Goal: Task Accomplishment & Management: Manage account settings

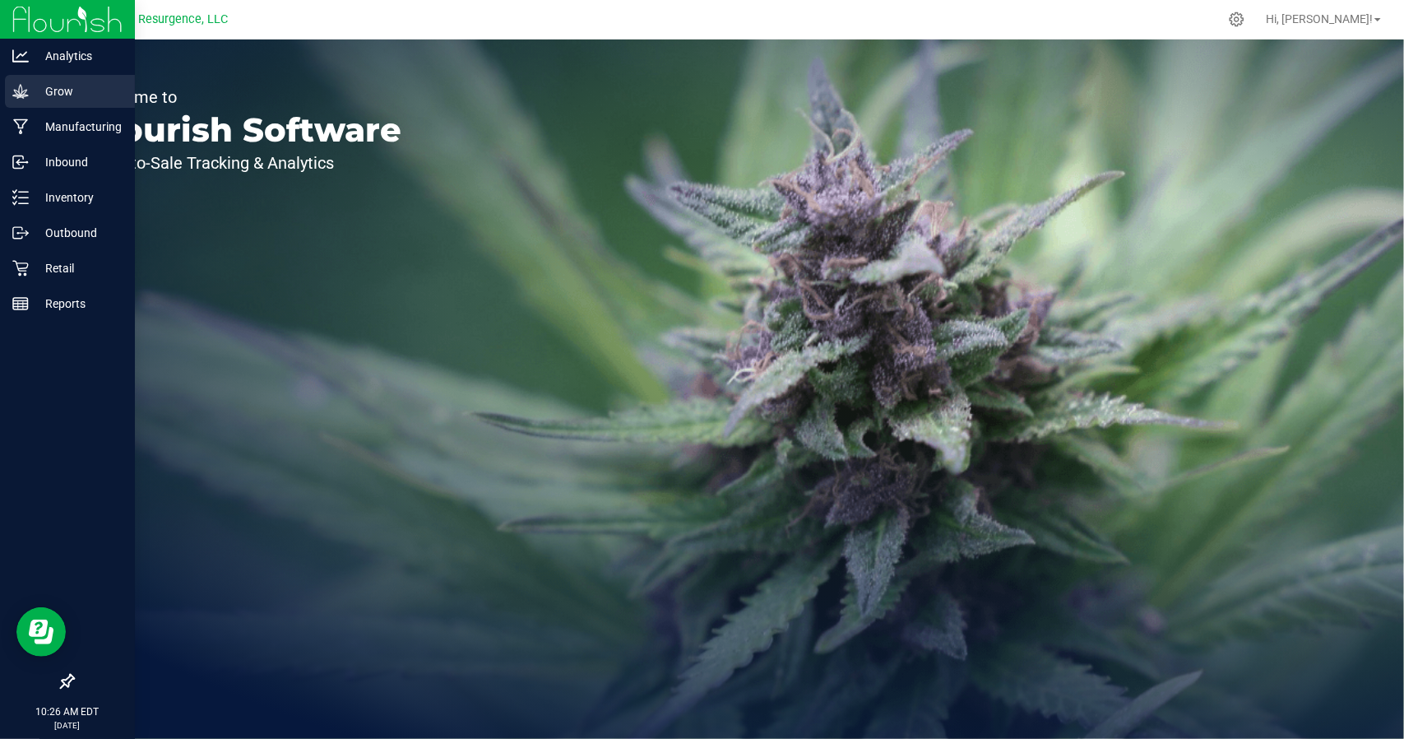
click at [29, 90] on p "Grow" at bounding box center [78, 91] width 99 height 20
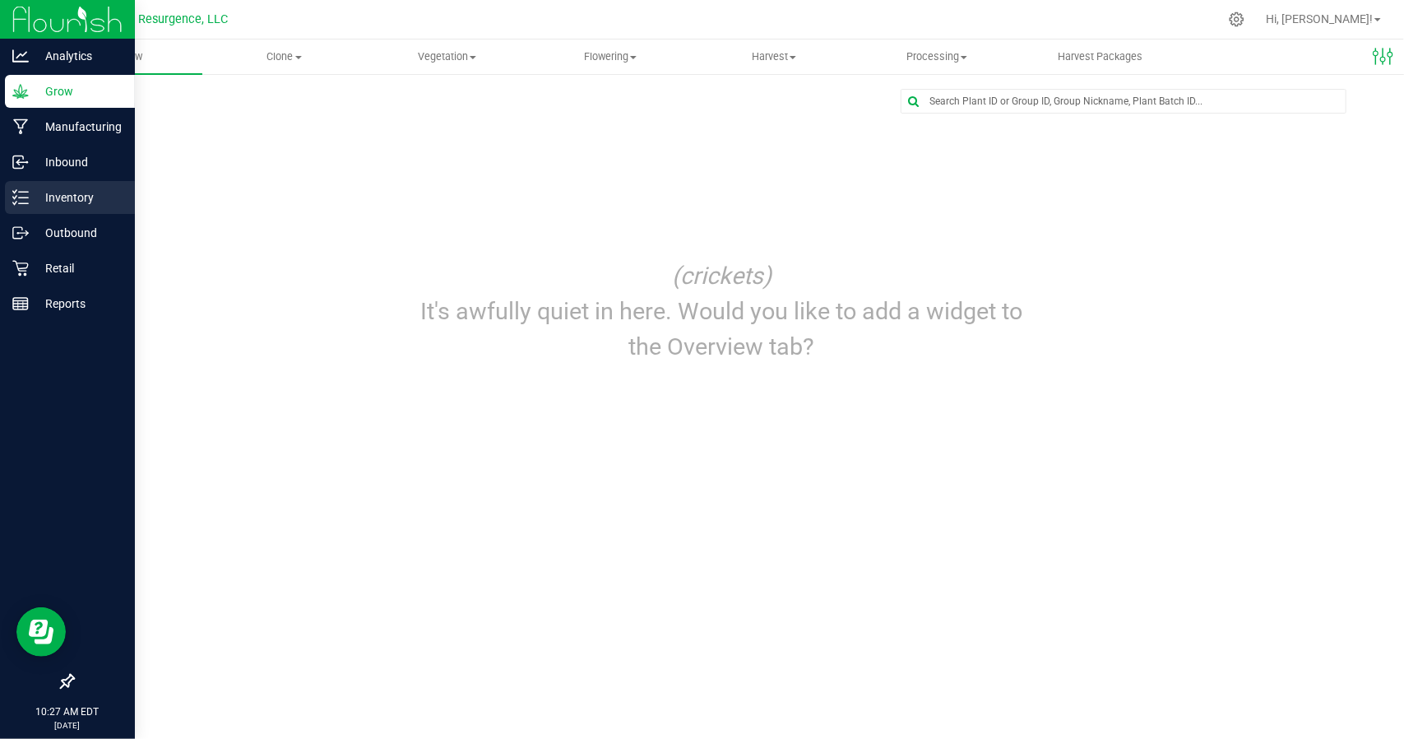
click at [51, 210] on div "Inventory" at bounding box center [70, 197] width 130 height 33
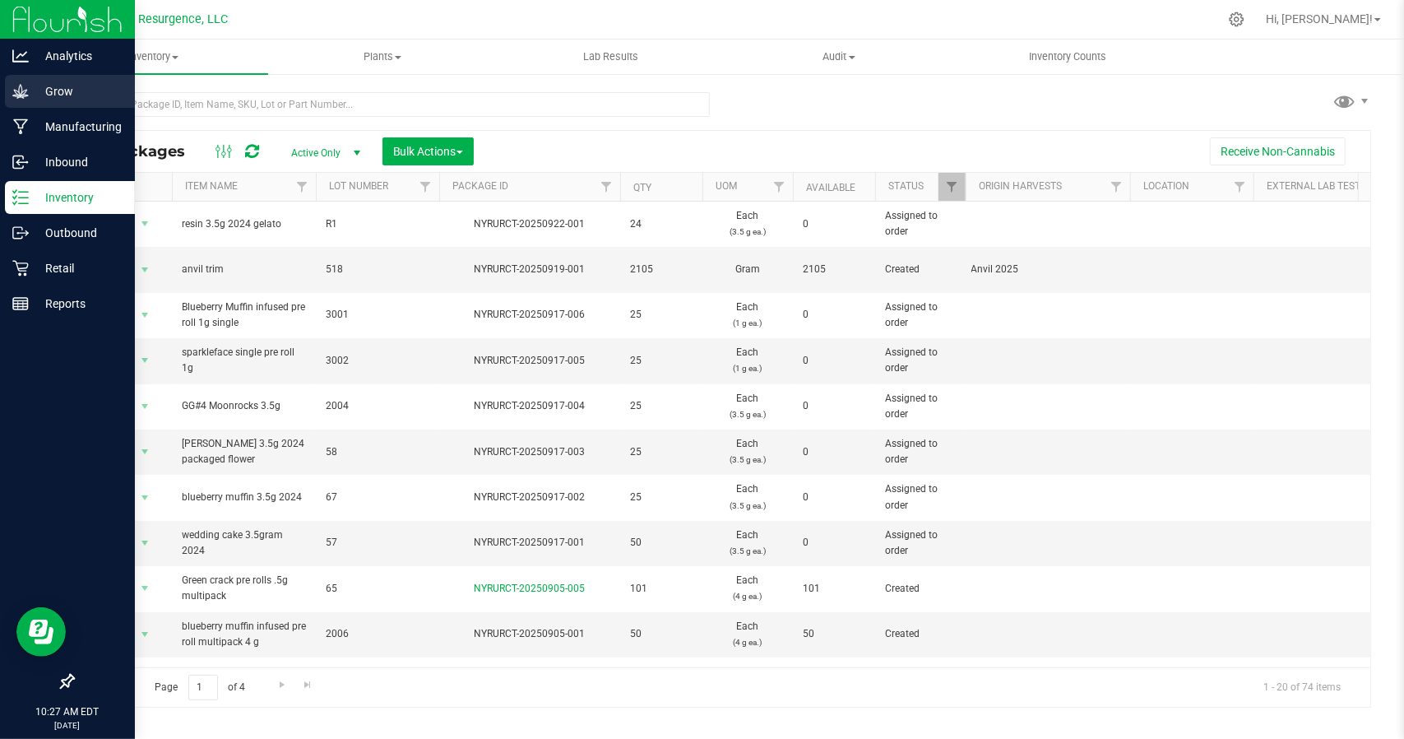
click at [33, 90] on p "Grow" at bounding box center [78, 91] width 99 height 20
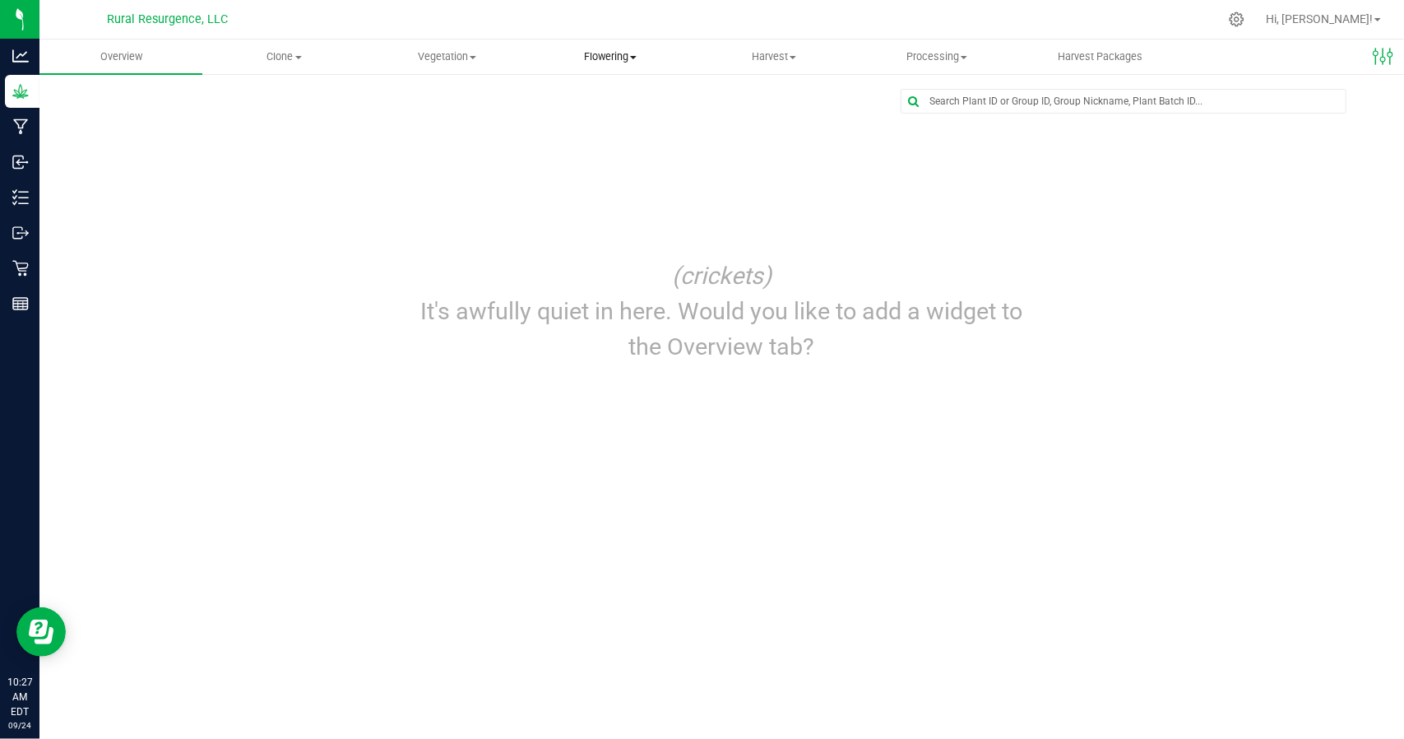
click at [571, 60] on span "Flowering" at bounding box center [610, 56] width 161 height 15
click at [587, 101] on span "Create harvest" at bounding box center [590, 99] width 123 height 14
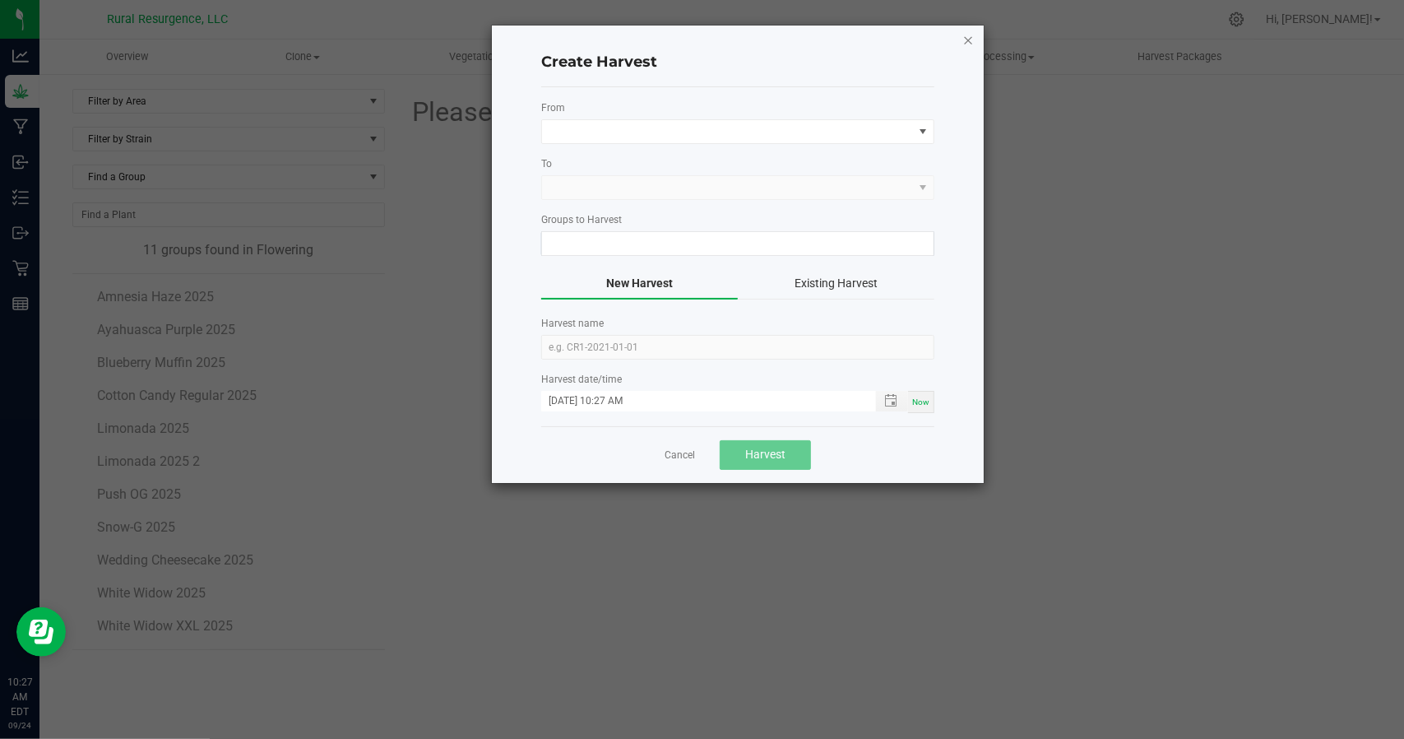
click at [971, 35] on icon "button" at bounding box center [968, 40] width 12 height 20
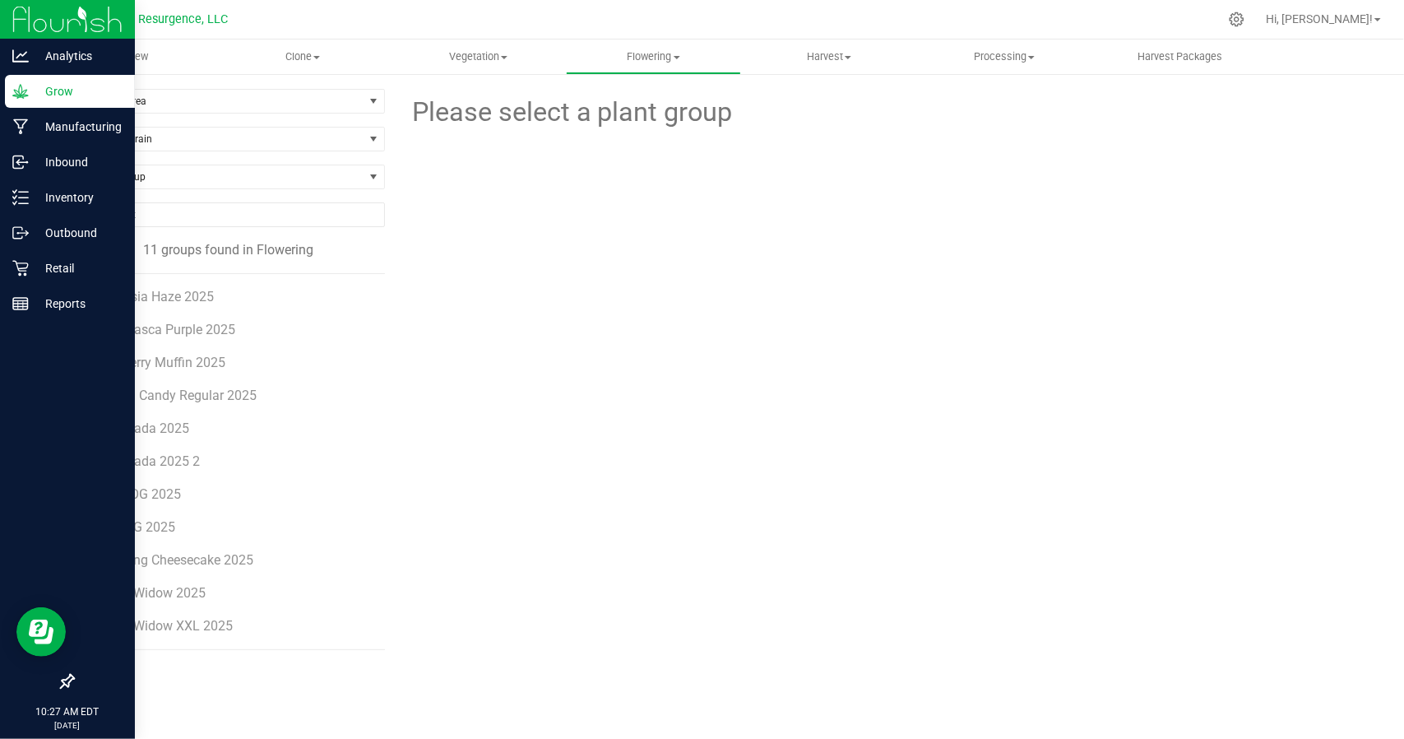
click at [41, 90] on p "Grow" at bounding box center [78, 91] width 99 height 20
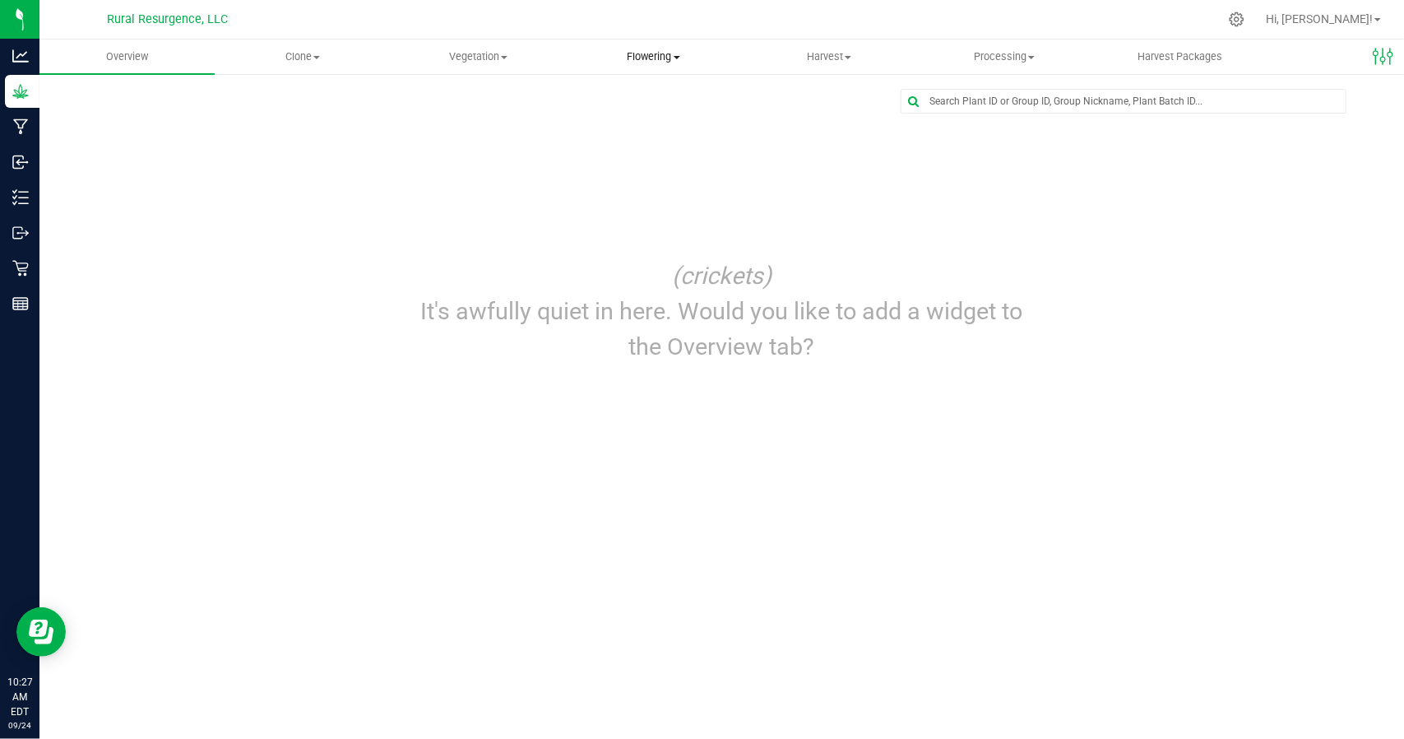
click at [672, 49] on span "Flowering" at bounding box center [654, 56] width 174 height 15
click at [687, 119] on span "Flowering groups" at bounding box center [634, 119] width 137 height 14
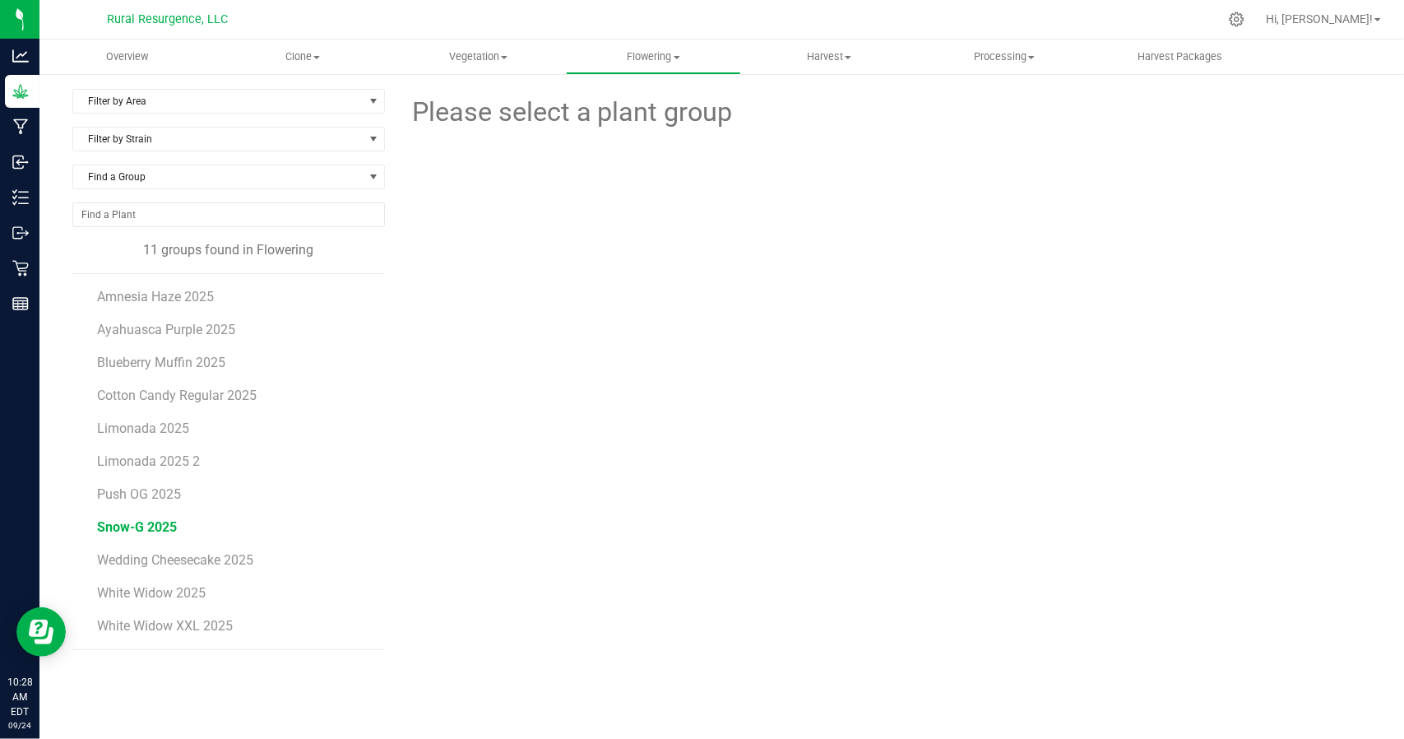
click at [146, 524] on span "Snow-G 2025" at bounding box center [137, 527] width 80 height 16
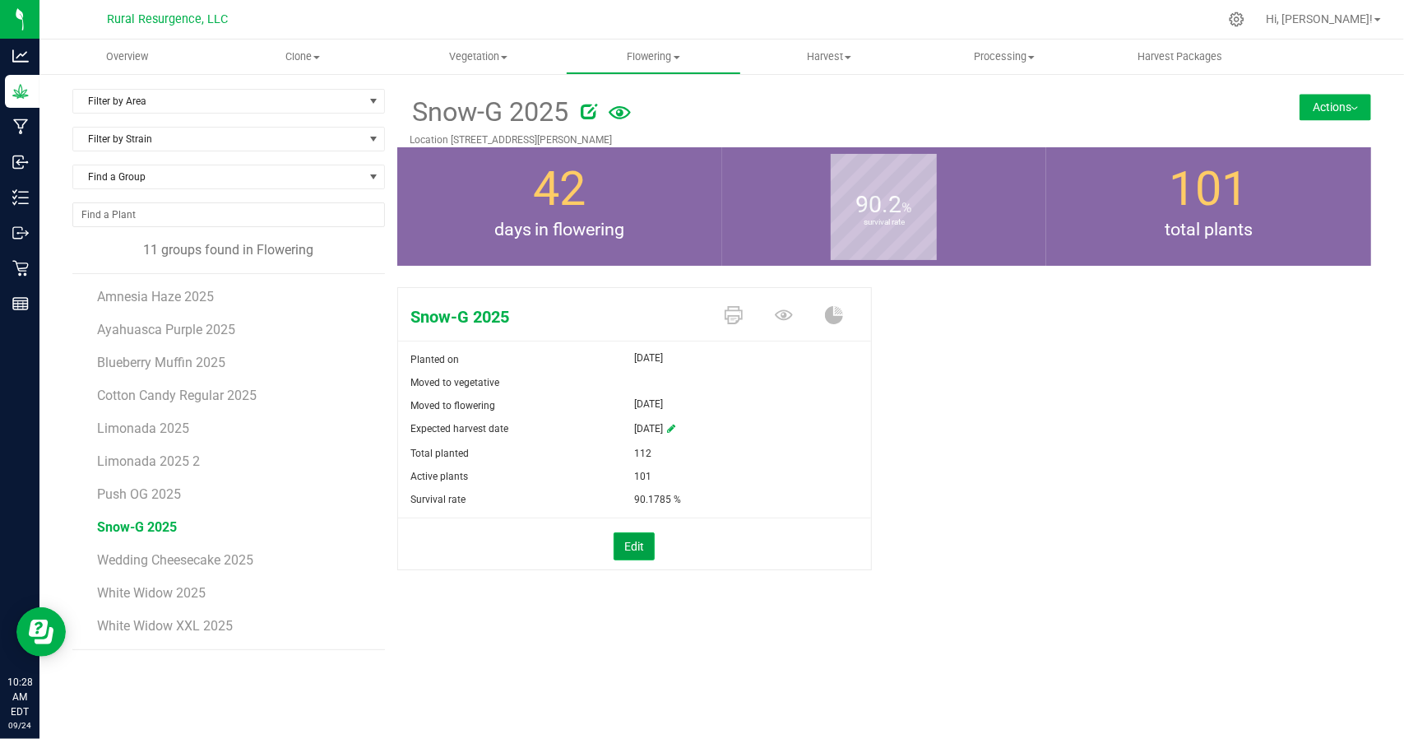
click at [638, 544] on button "Edit" at bounding box center [634, 546] width 41 height 28
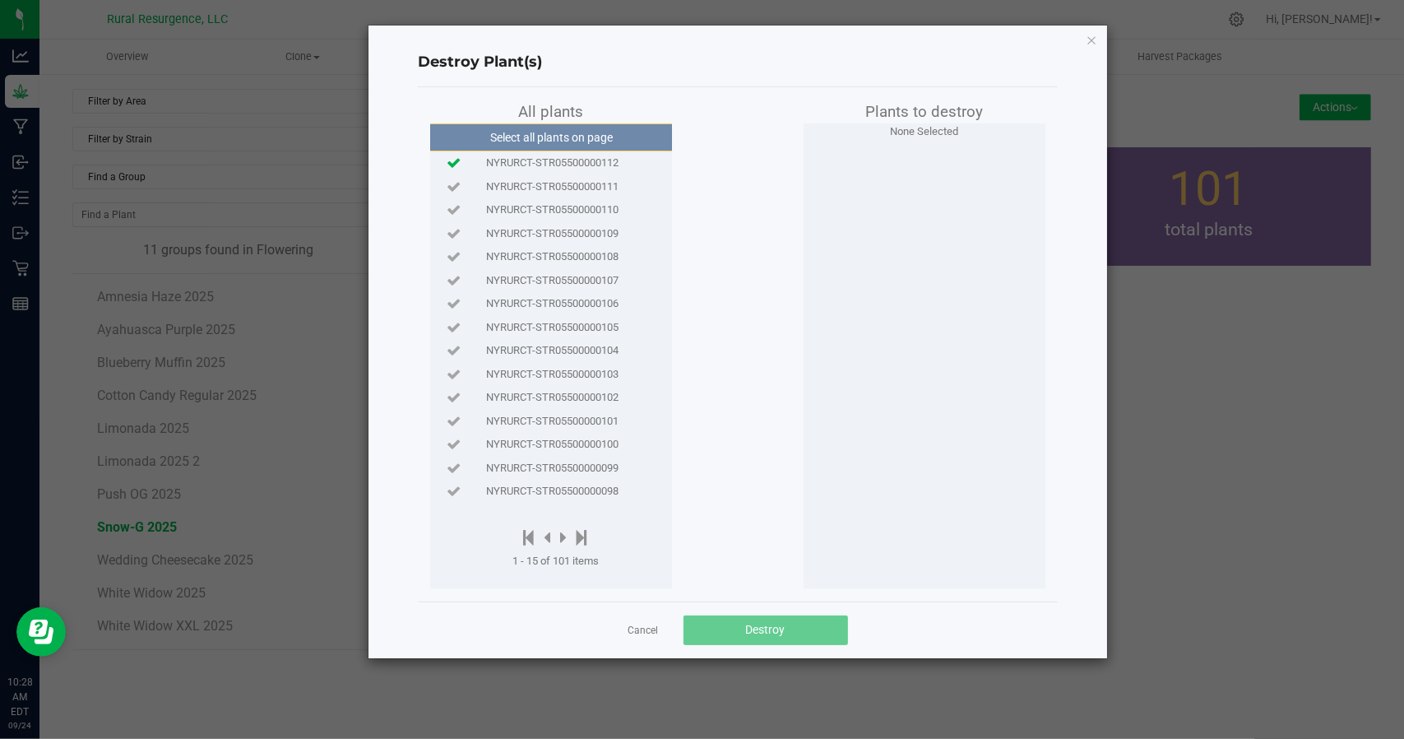
click at [454, 163] on icon at bounding box center [454, 162] width 14 height 11
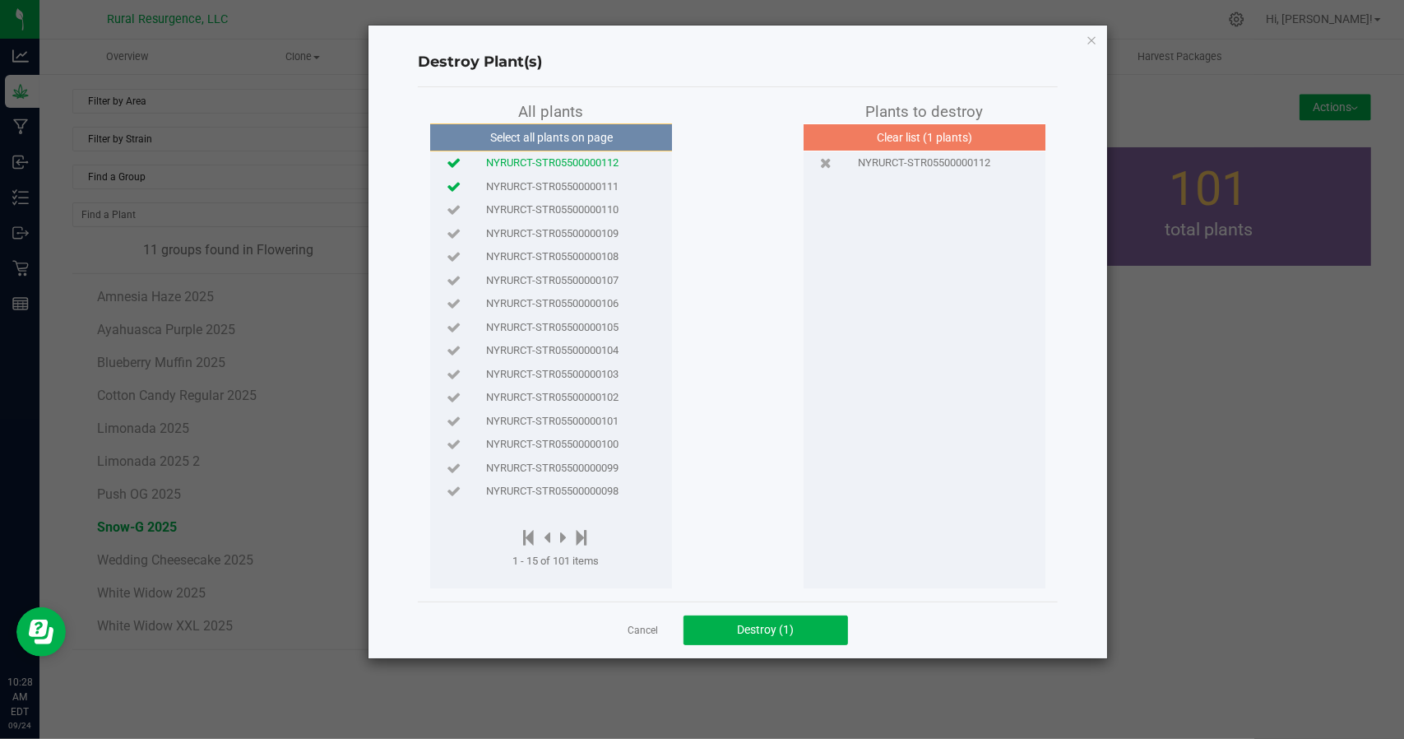
click at [460, 181] on icon at bounding box center [454, 186] width 14 height 11
click at [458, 211] on icon at bounding box center [454, 209] width 14 height 11
click at [748, 628] on span "Destroy (3)" at bounding box center [765, 629] width 57 height 13
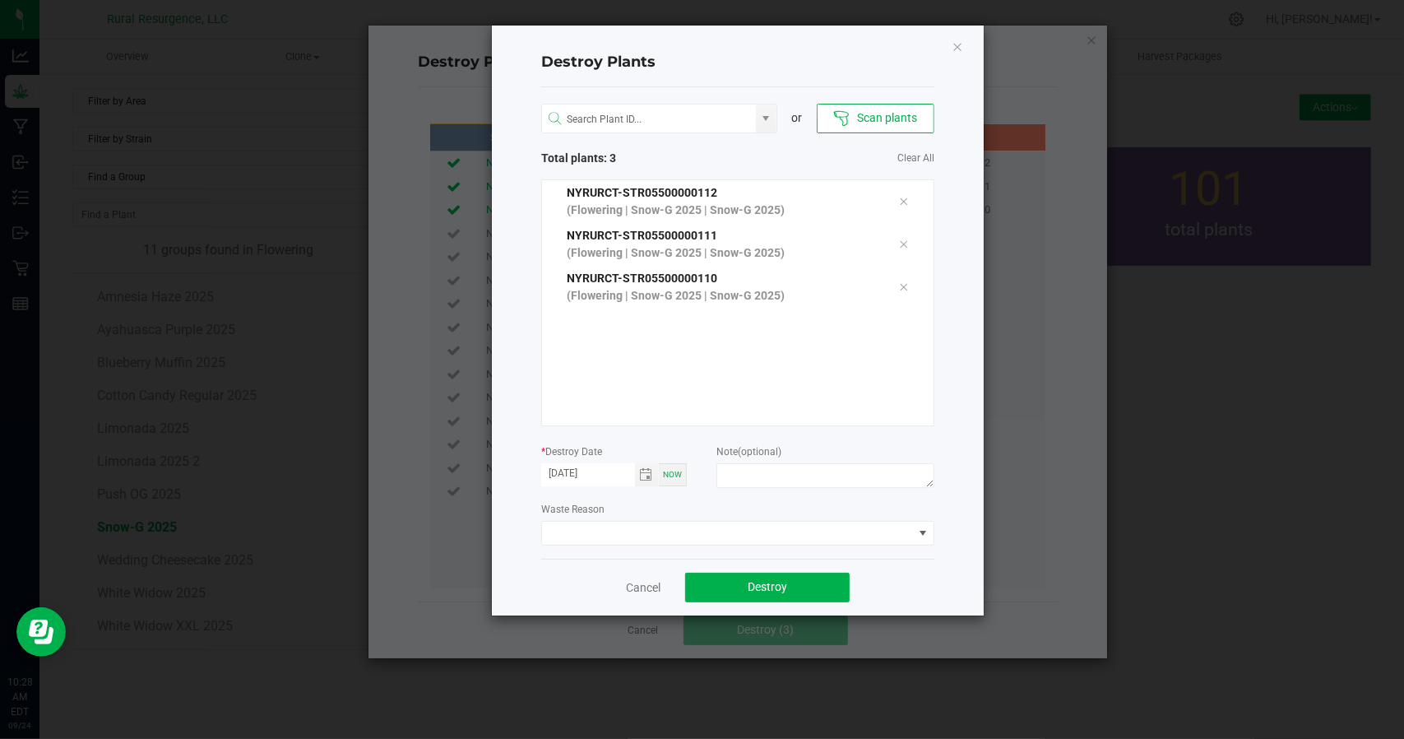
click at [769, 461] on div "Note (optional)" at bounding box center [825, 468] width 218 height 50
click at [773, 476] on textarea at bounding box center [825, 475] width 218 height 25
type textarea "powdery mildew"
click at [770, 532] on span at bounding box center [727, 533] width 371 height 23
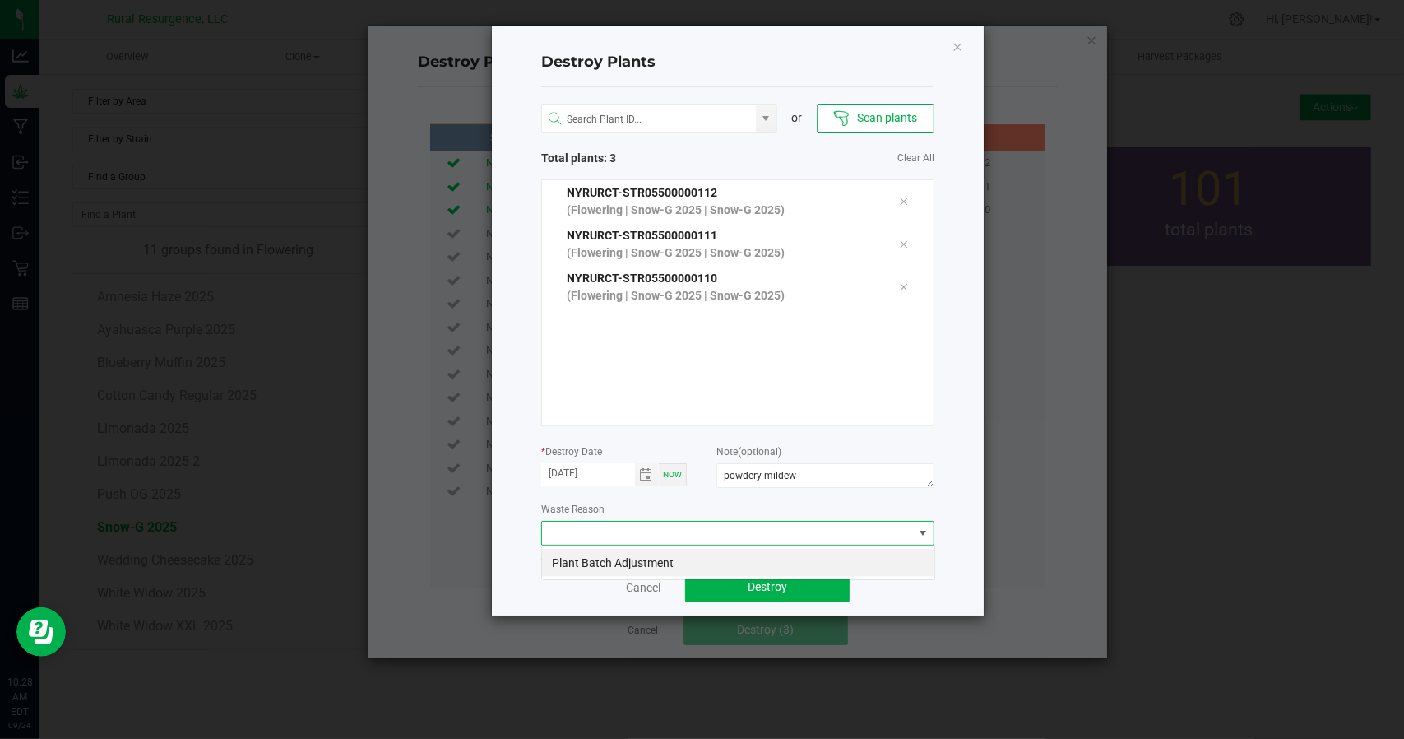
scroll to position [24, 393]
click at [628, 563] on li "Plant Batch Adjustment" at bounding box center [738, 563] width 392 height 28
click at [781, 591] on span "Destroy" at bounding box center [767, 586] width 39 height 13
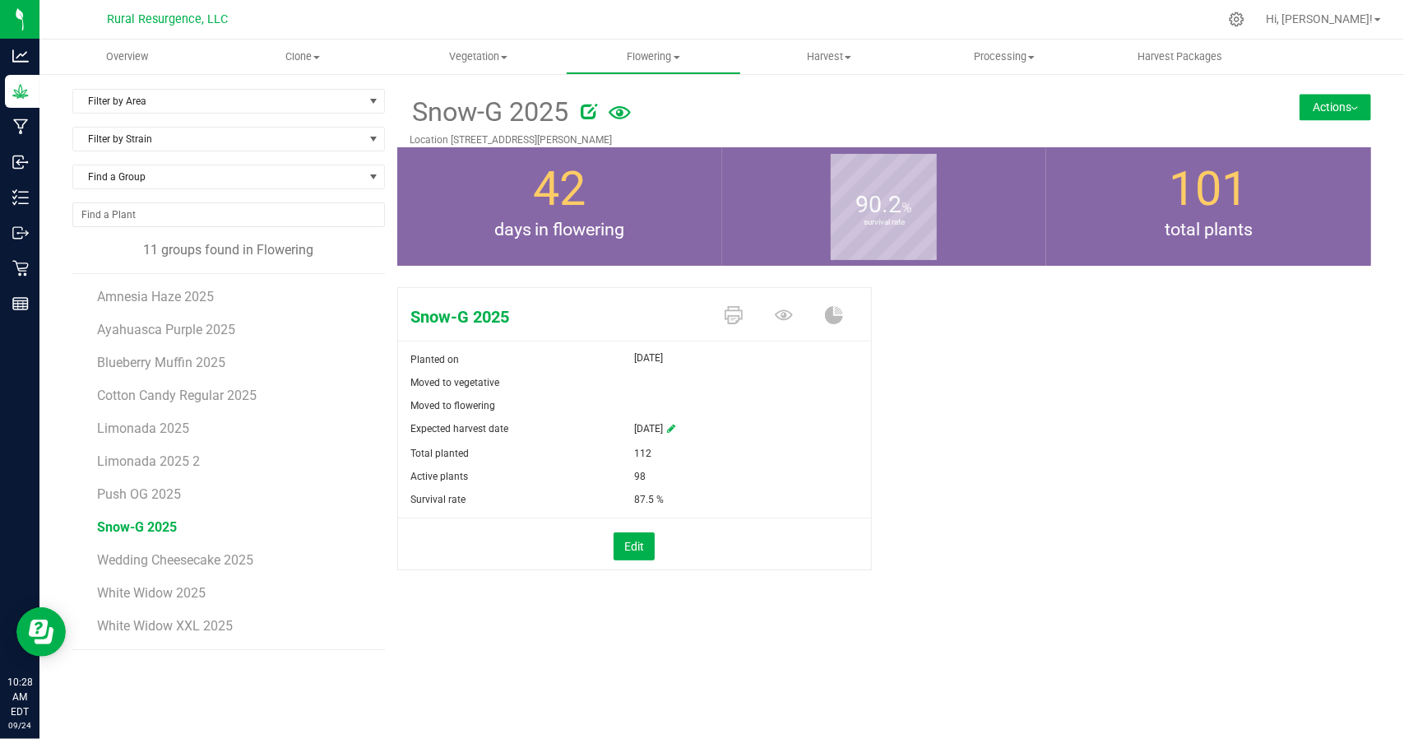
click at [1352, 107] on img at bounding box center [1355, 108] width 7 height 3
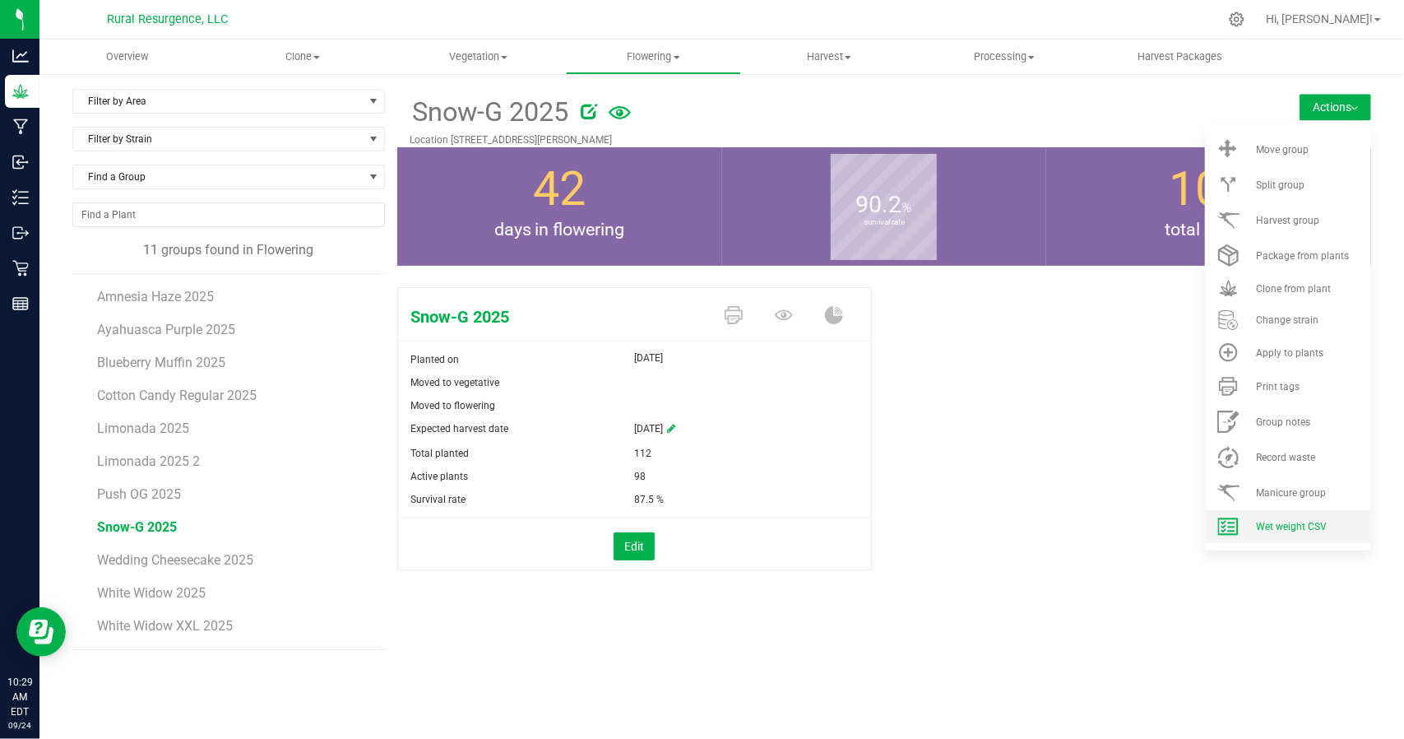
click at [1283, 521] on span "Wet weight CSV" at bounding box center [1291, 527] width 71 height 12
click at [1293, 228] on li "Harvest group" at bounding box center [1288, 219] width 166 height 35
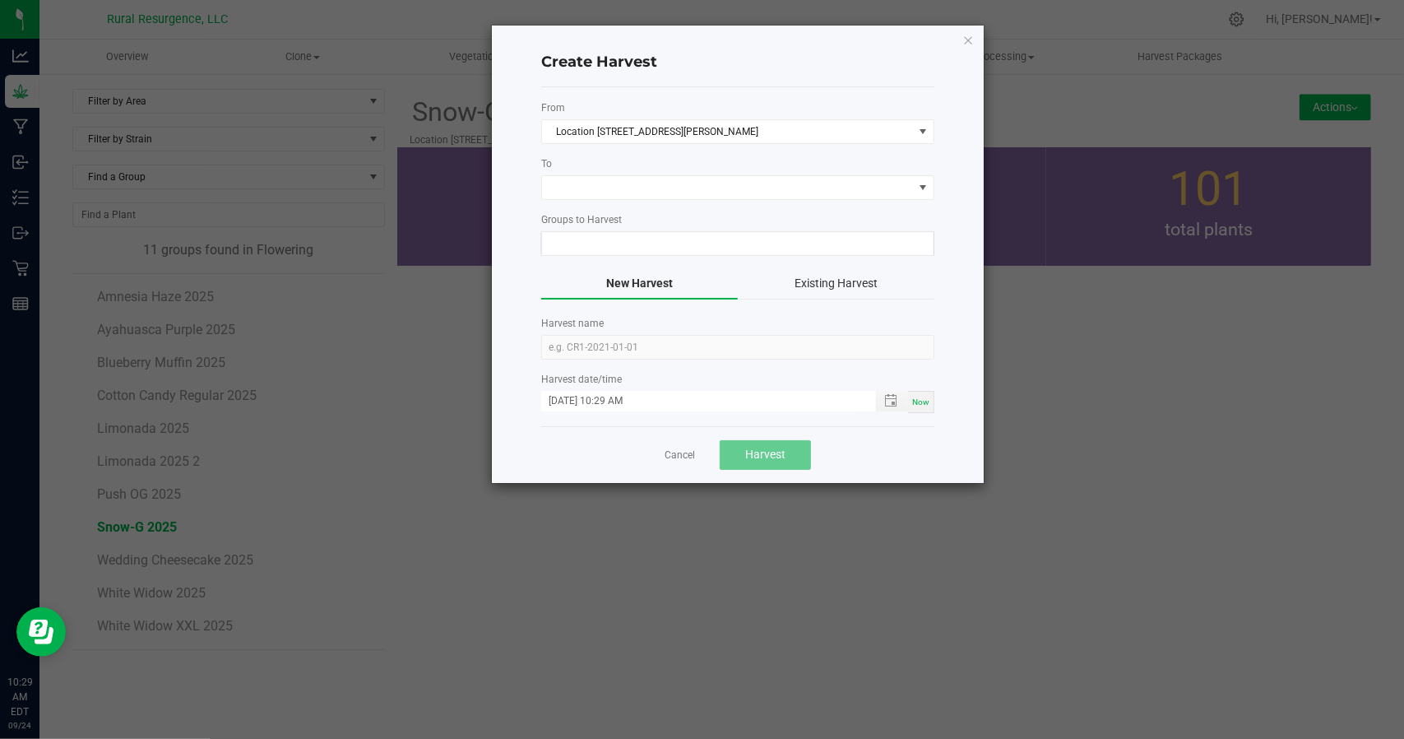
type input "Snow-G 2025"
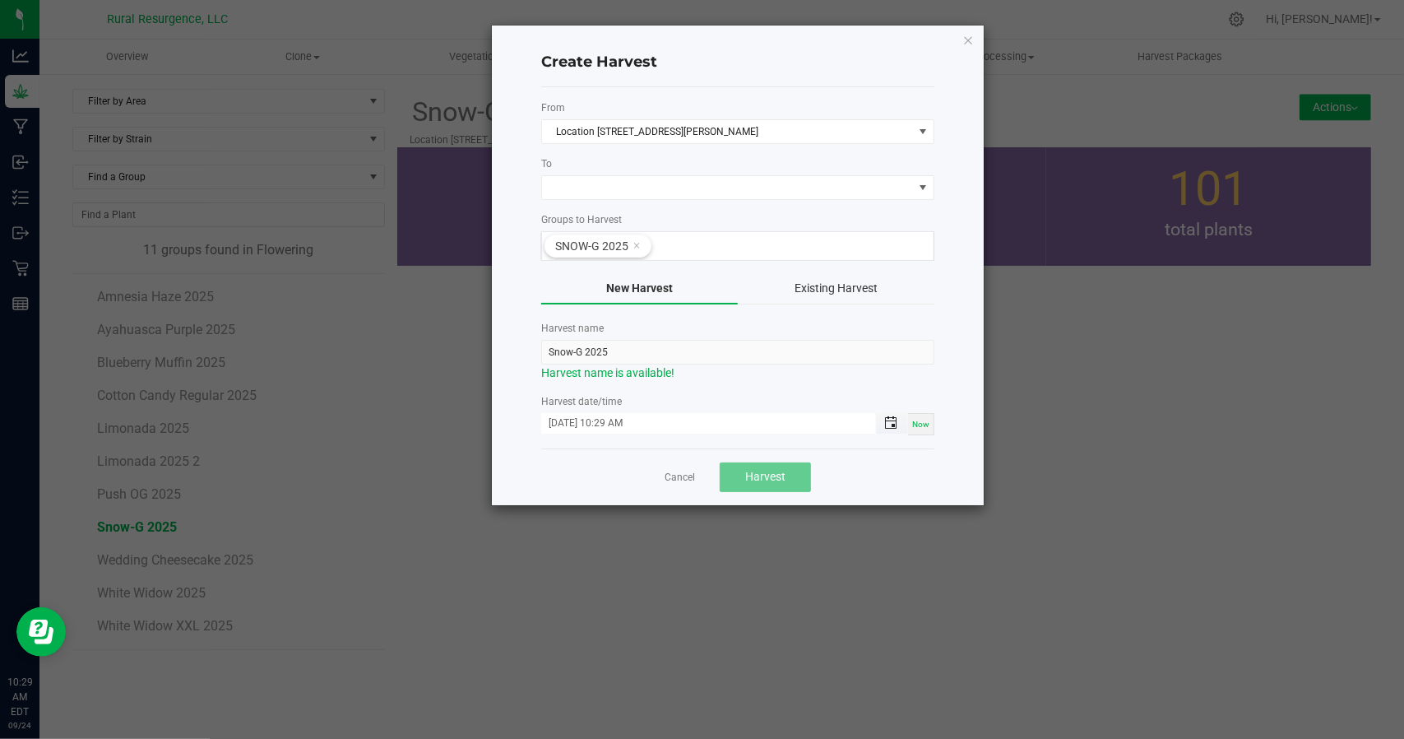
click at [889, 416] on span "Toggle popup" at bounding box center [890, 422] width 13 height 13
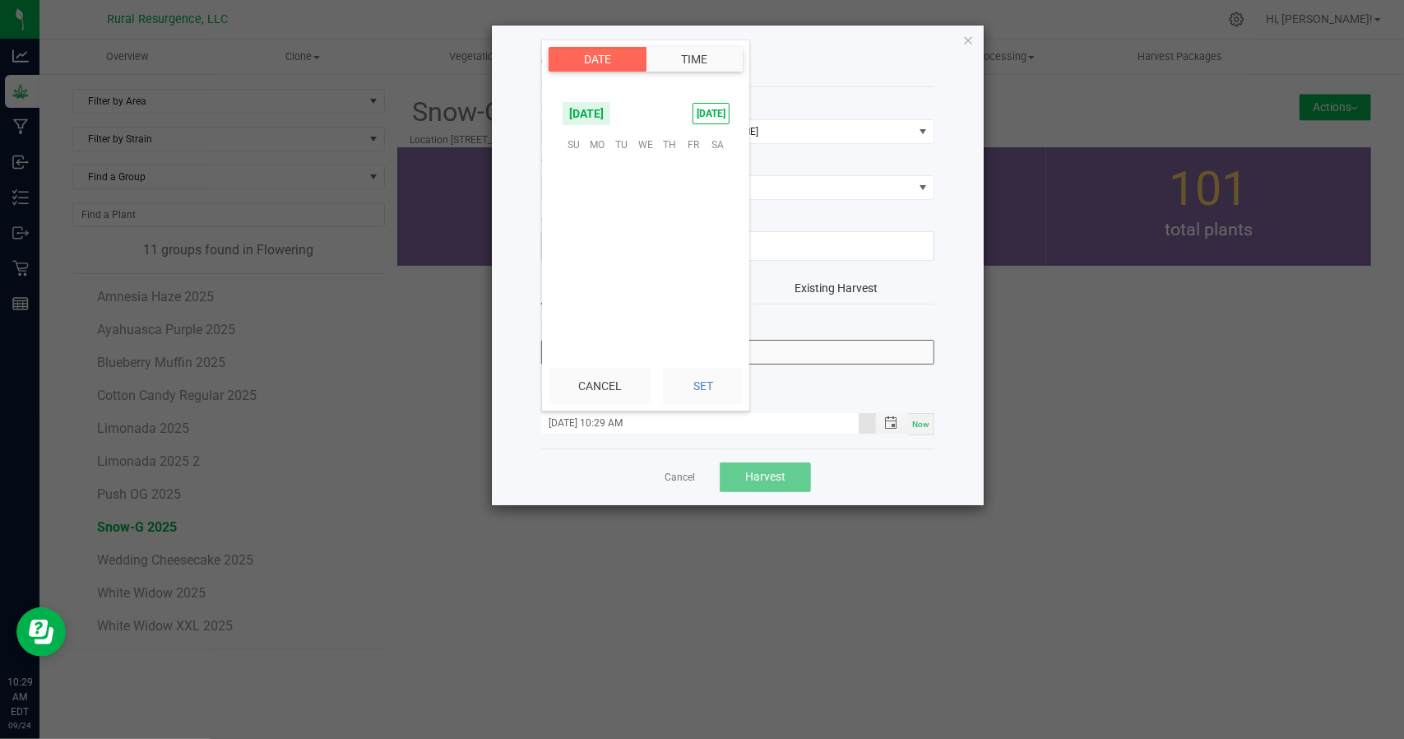
scroll to position [647, 0]
click at [719, 219] on span "20" at bounding box center [718, 221] width 24 height 26
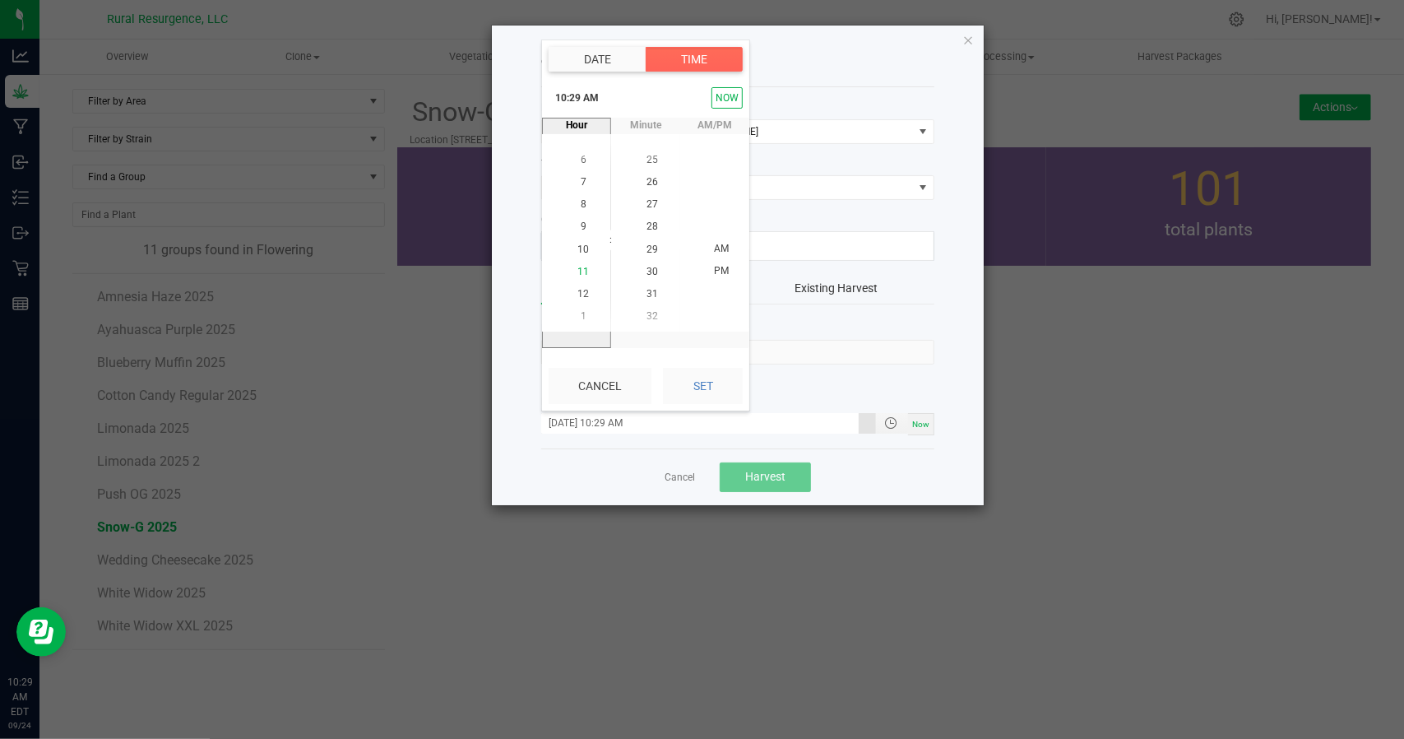
click at [580, 270] on span "11" at bounding box center [583, 272] width 12 height 12
click at [716, 266] on span "PM" at bounding box center [721, 272] width 15 height 12
click at [714, 226] on span "AM" at bounding box center [721, 226] width 15 height 12
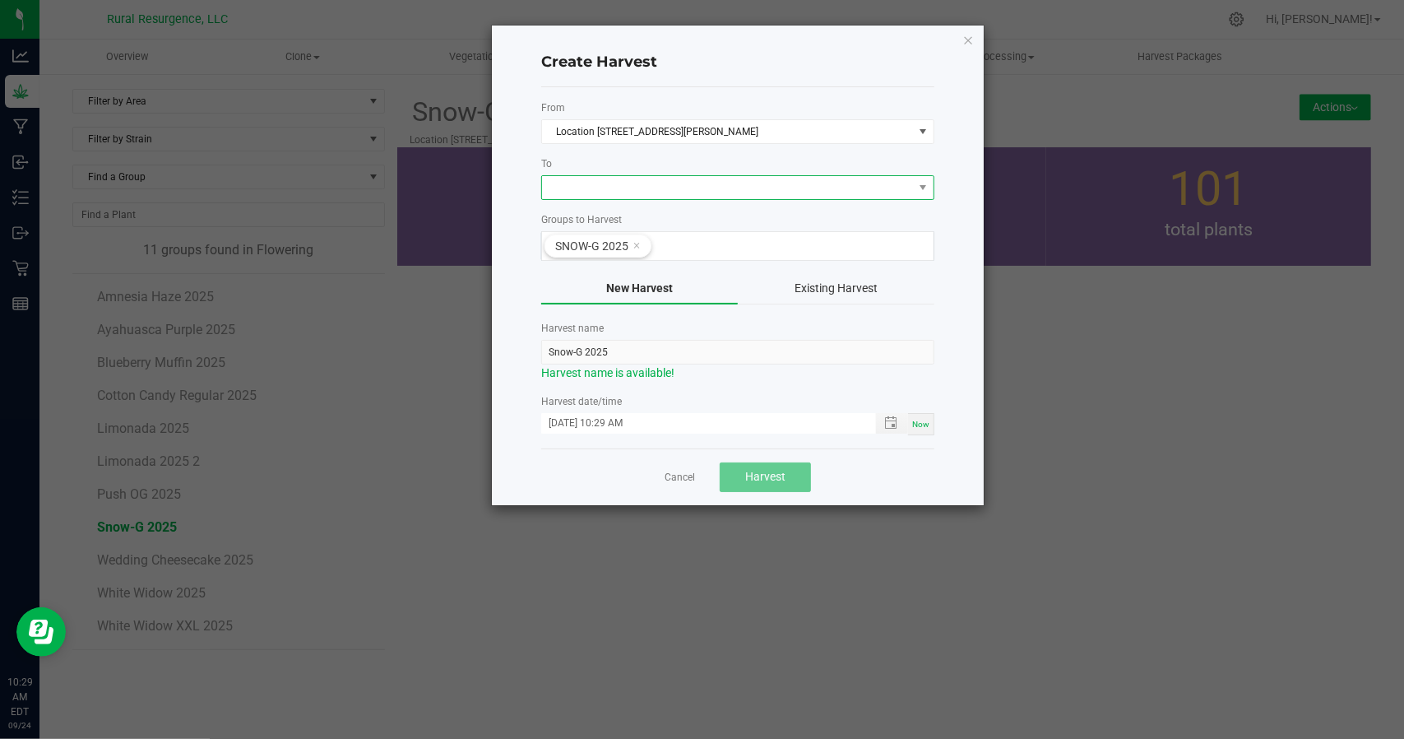
click at [646, 184] on span at bounding box center [727, 187] width 371 height 23
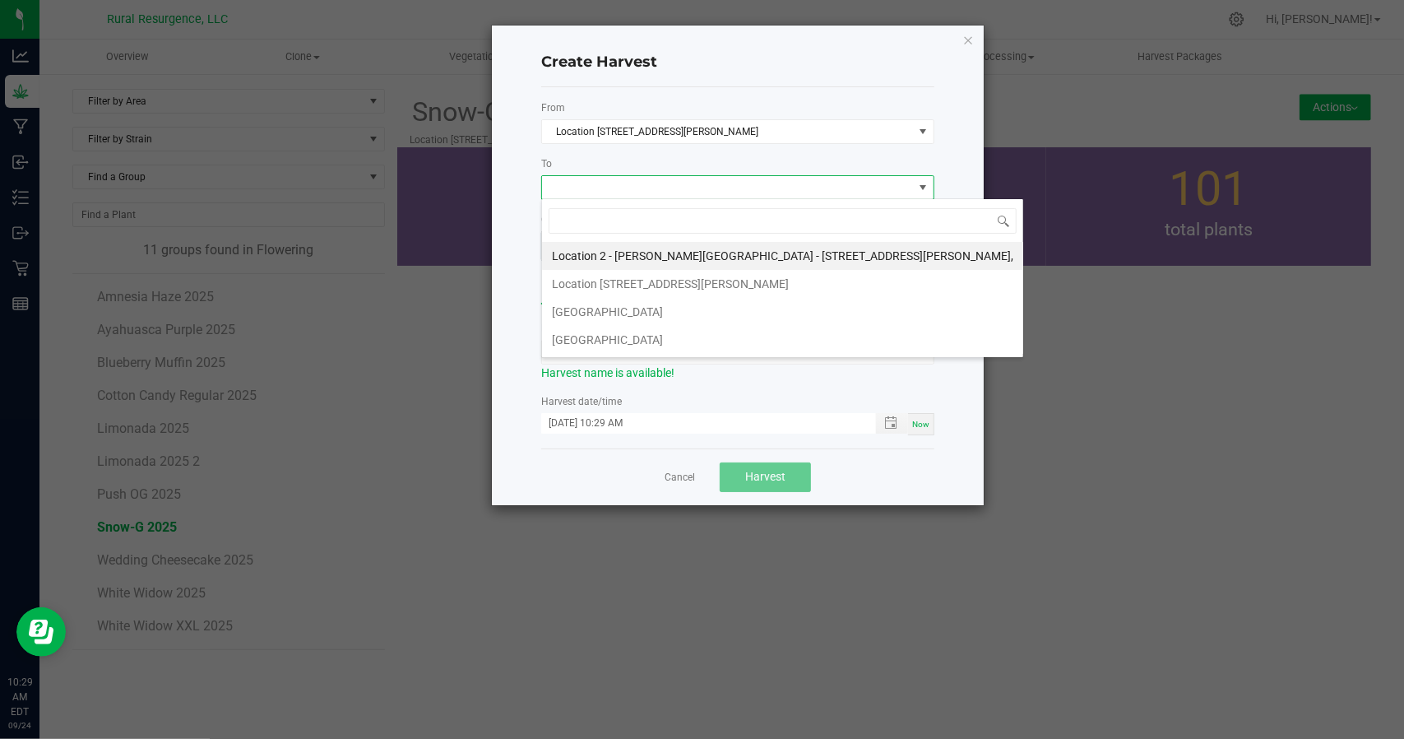
scroll to position [24, 393]
click at [592, 303] on li "[GEOGRAPHIC_DATA]" at bounding box center [782, 312] width 481 height 28
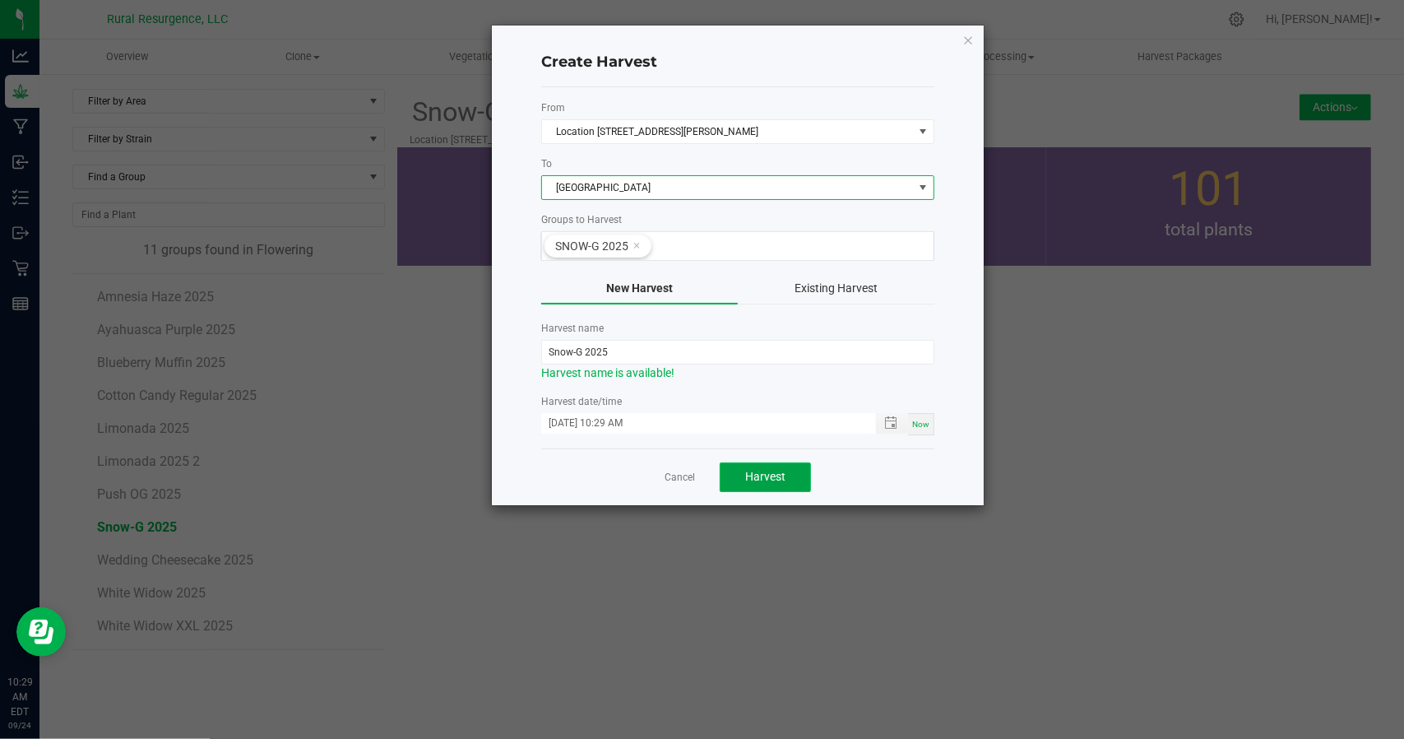
click at [763, 472] on span "Harvest" at bounding box center [765, 476] width 40 height 13
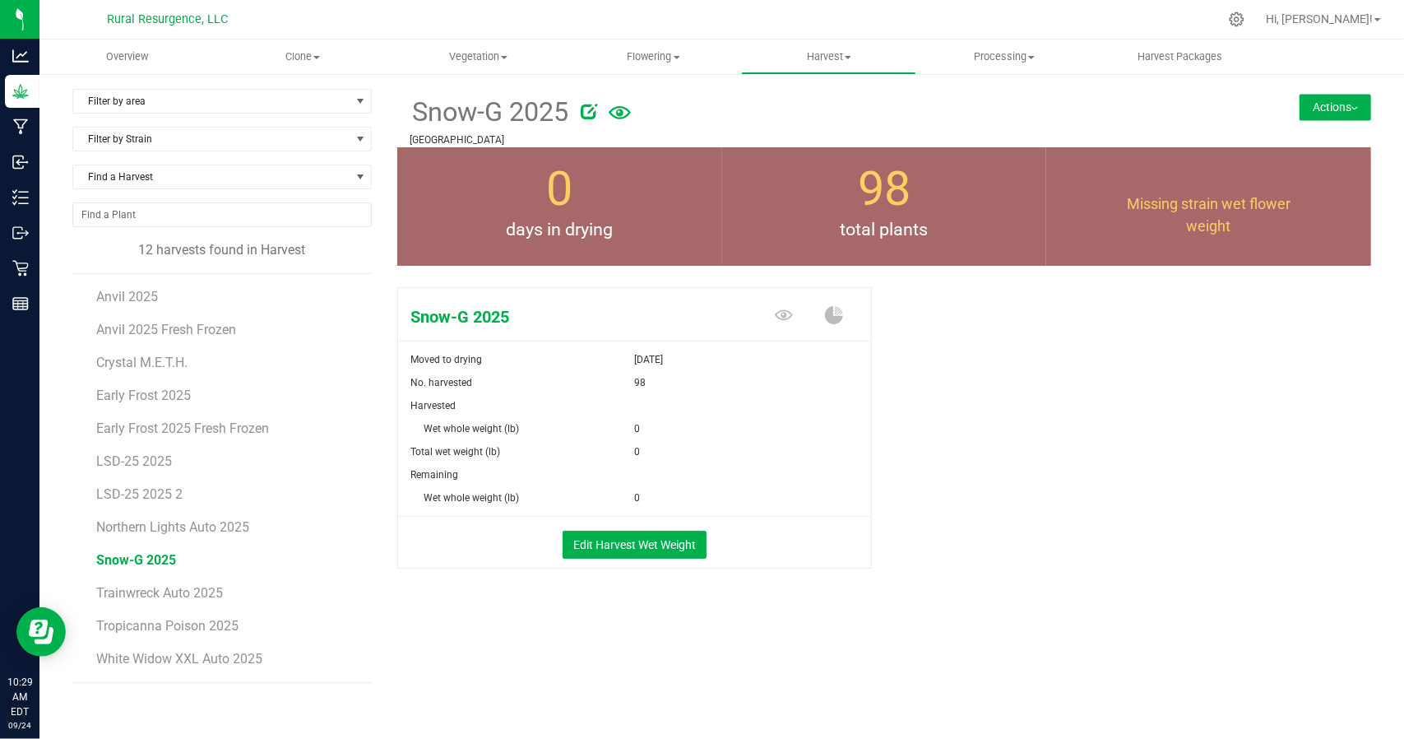
click at [1322, 103] on button "Actions" at bounding box center [1336, 107] width 72 height 26
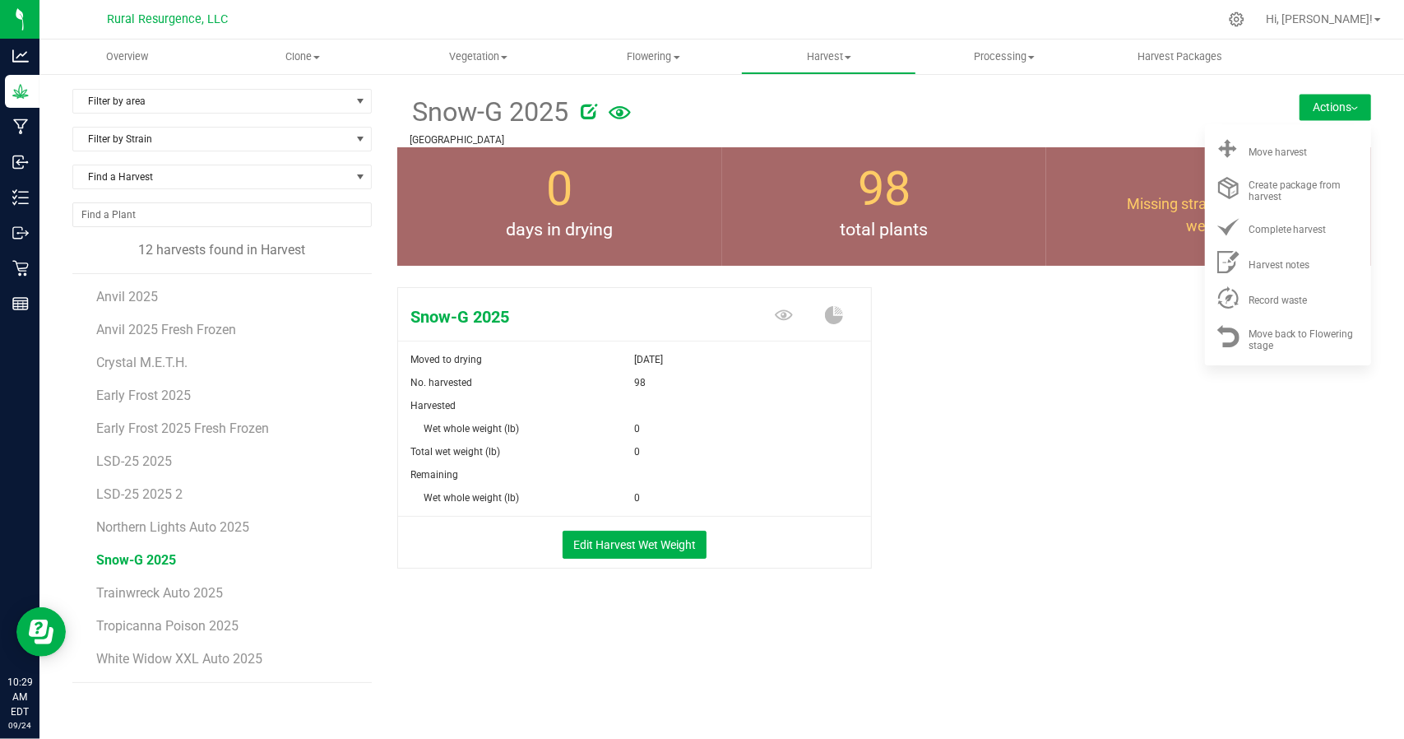
click at [1117, 505] on div "Snow-G 2025 Moved to drying [DATE] No. harvested 98 Harvested Wet whole weight …" at bounding box center [884, 446] width 974 height 330
click at [168, 619] on span "Tropicanna Poison 2025" at bounding box center [167, 626] width 143 height 16
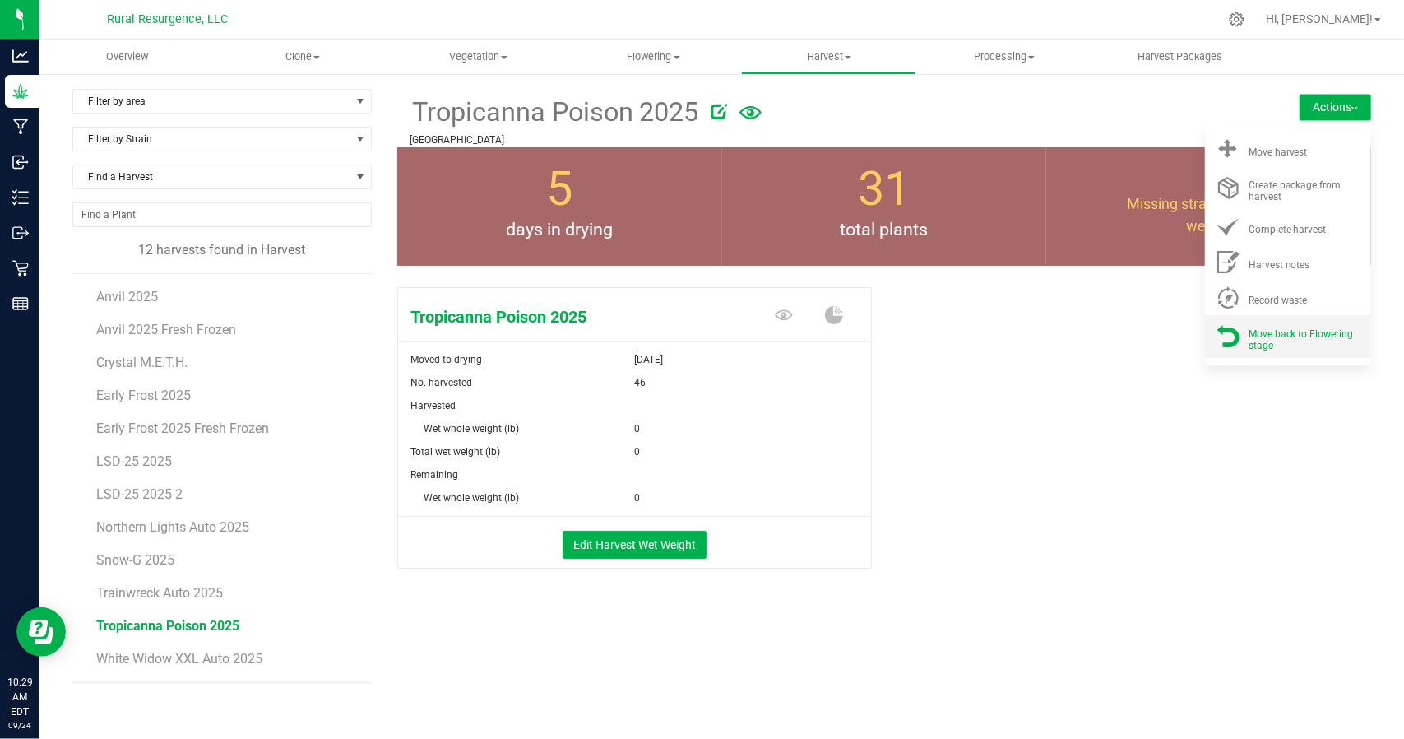
click at [1249, 344] on span "Move back to Flowering stage" at bounding box center [1301, 339] width 105 height 23
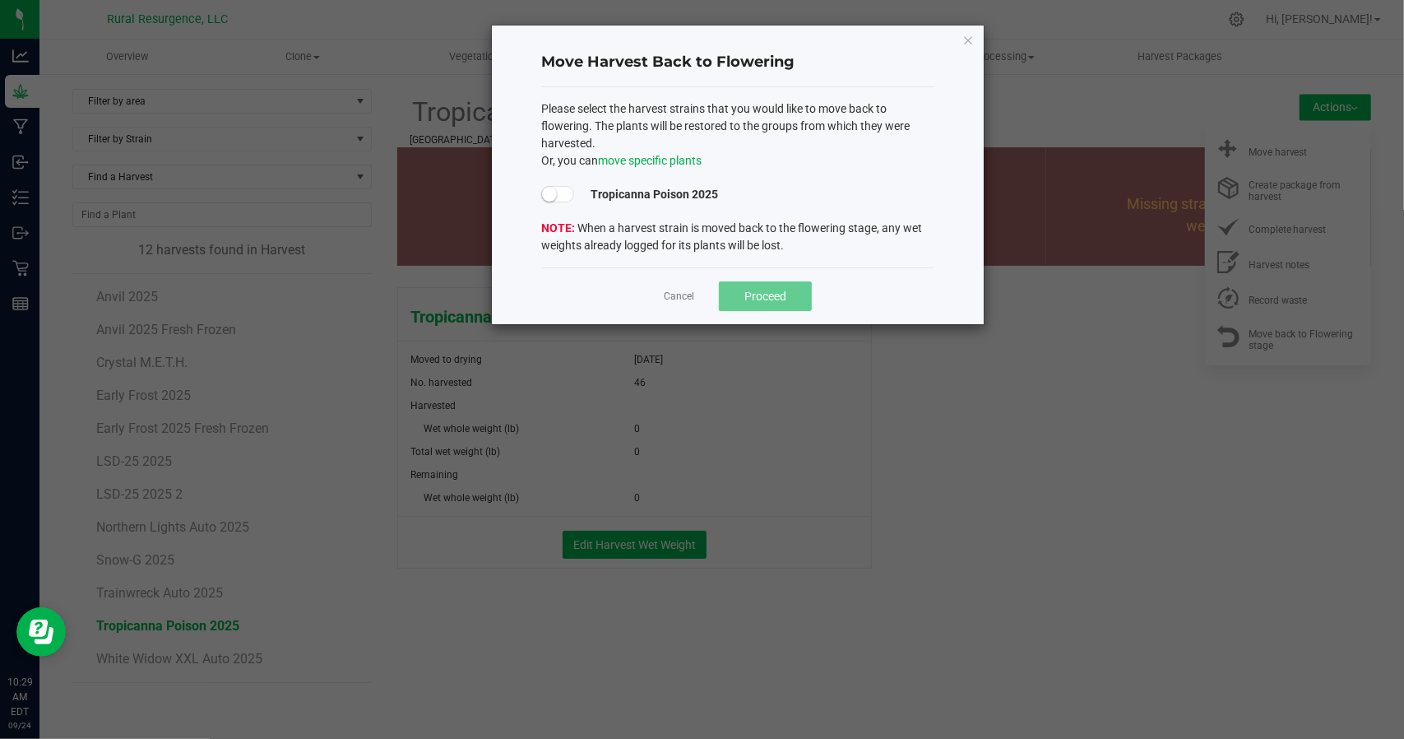
click at [559, 191] on span at bounding box center [557, 194] width 33 height 16
click at [754, 302] on button "Proceed" at bounding box center [765, 296] width 93 height 30
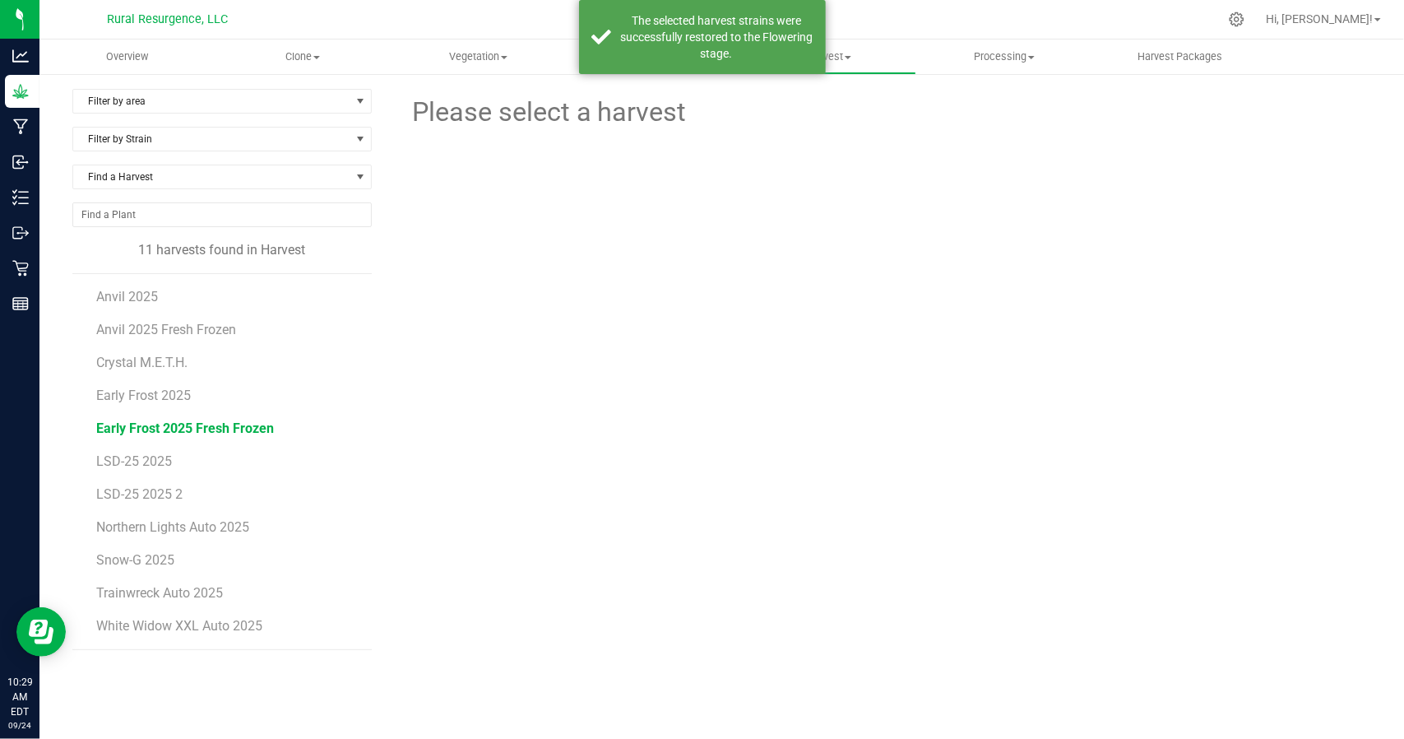
click at [146, 429] on span "Early Frost 2025 Fresh Frozen" at bounding box center [185, 428] width 178 height 16
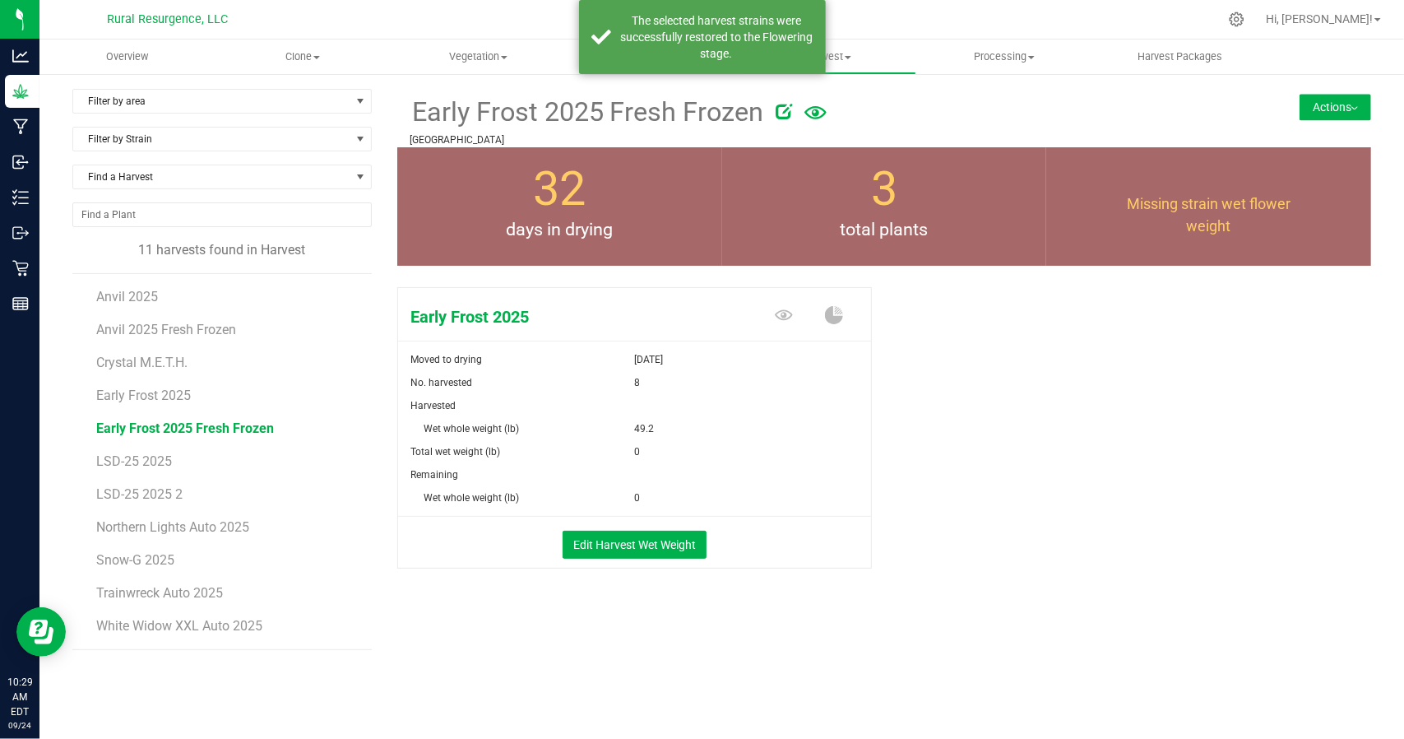
click at [1335, 108] on button "Actions" at bounding box center [1336, 107] width 72 height 26
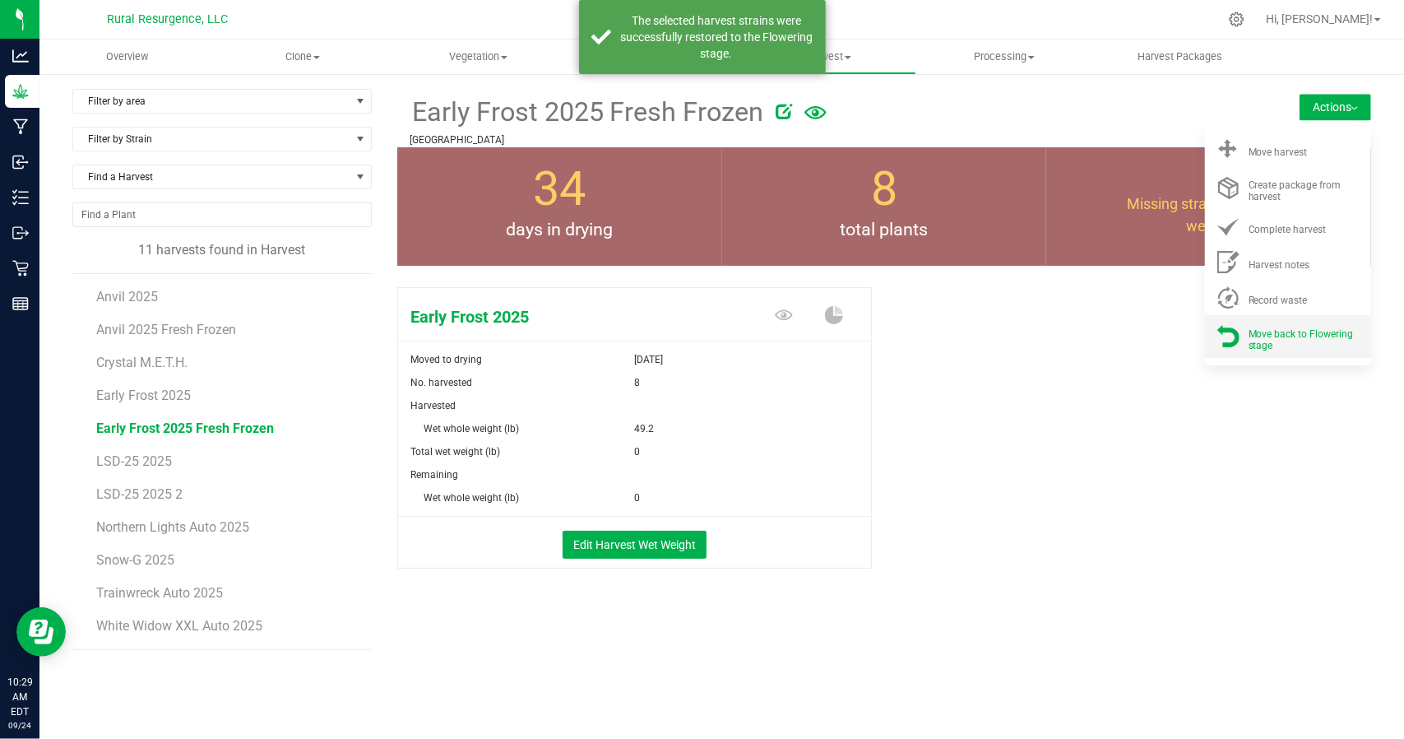
click at [1331, 327] on div "Move back to Flowering stage" at bounding box center [1305, 336] width 112 height 29
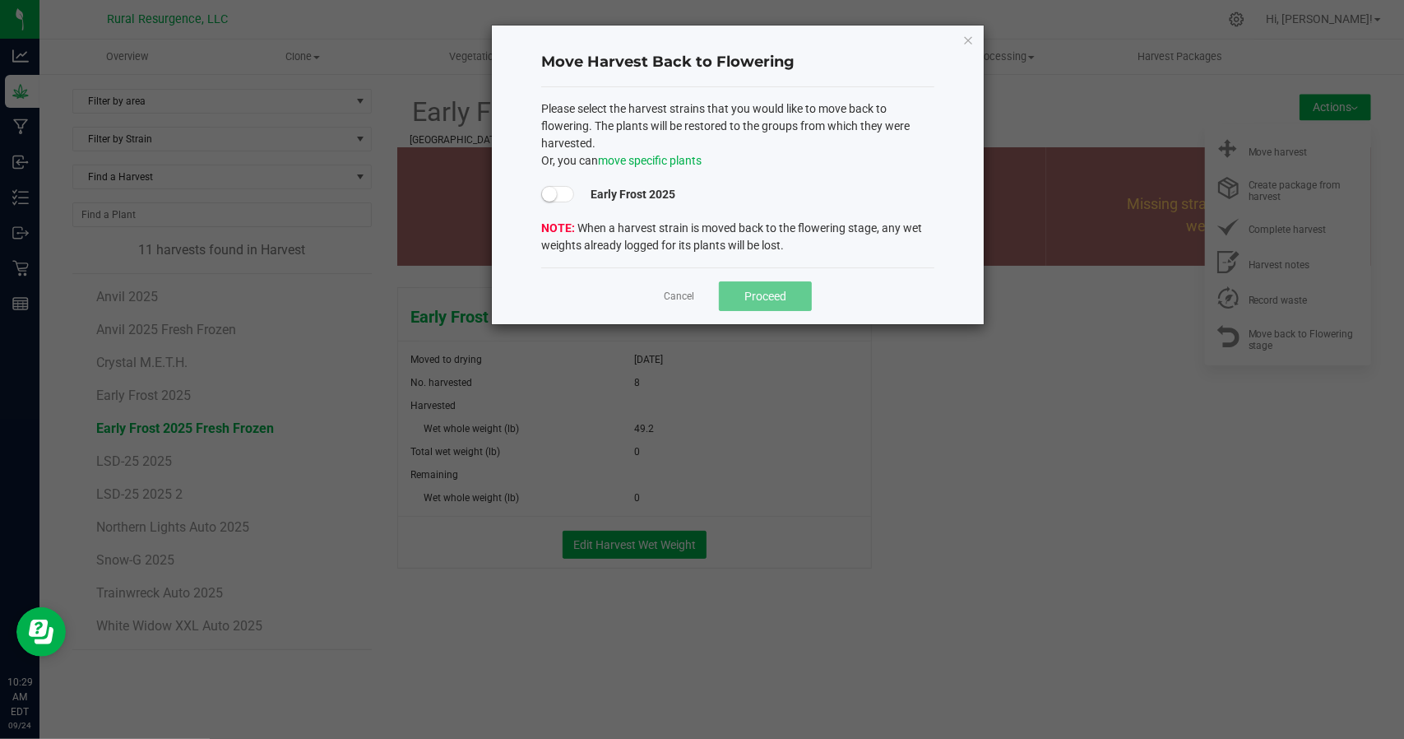
click at [571, 201] on span at bounding box center [561, 194] width 41 height 17
click at [571, 188] on span at bounding box center [557, 194] width 33 height 16
click at [749, 296] on span "Proceed" at bounding box center [765, 296] width 42 height 13
click at [559, 190] on small at bounding box center [566, 194] width 15 height 15
click at [971, 32] on icon "button" at bounding box center [968, 40] width 12 height 20
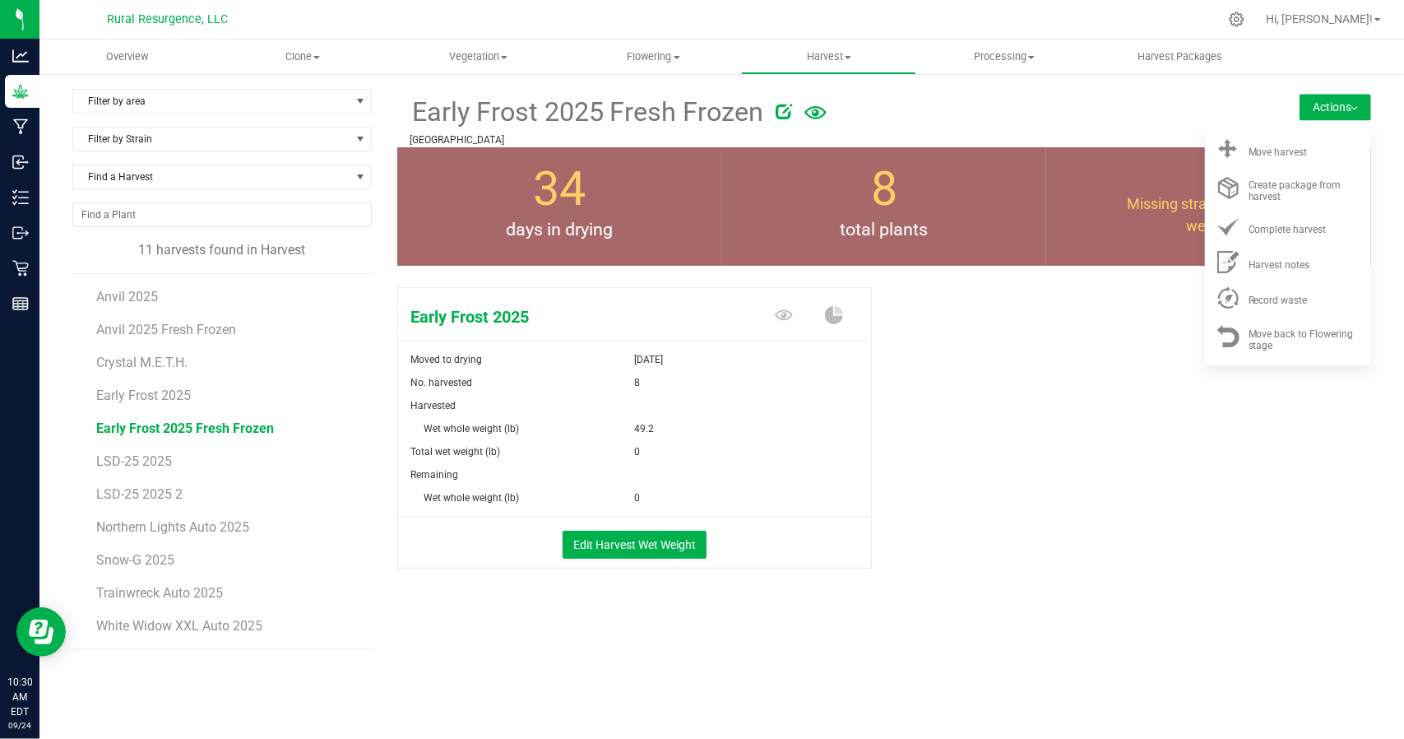
drag, startPoint x: 249, startPoint y: 425, endPoint x: 679, endPoint y: 634, distance: 477.5
click at [679, 634] on div "Early Frost 2025 Fresh Frozen [GEOGRAPHIC_DATA] Actions Move harvest Create pac…" at bounding box center [884, 376] width 974 height 574
click at [635, 554] on button "Edit Harvest Wet Weight" at bounding box center [635, 545] width 144 height 28
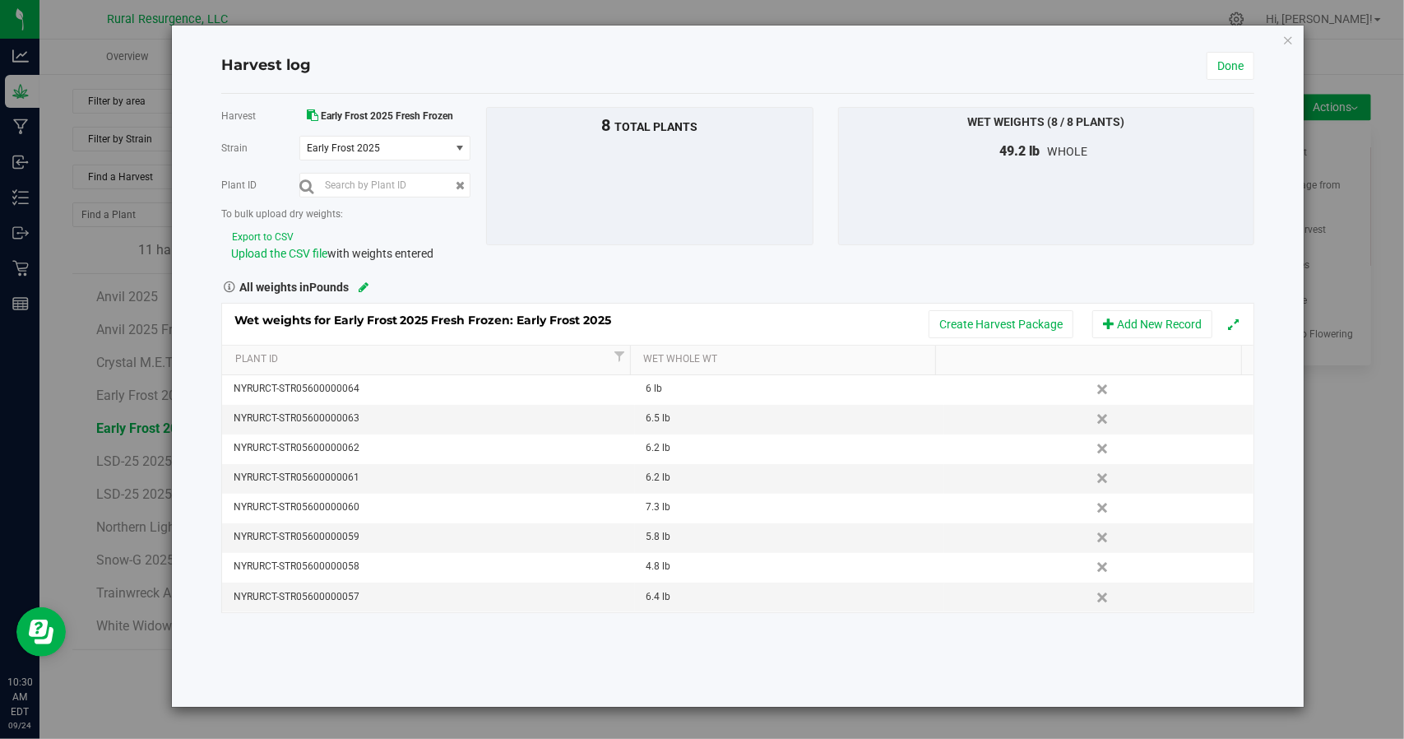
click at [273, 233] on button "Export to CSV" at bounding box center [262, 238] width 63 height 16
click at [1367, 258] on div "Harvest log Done Harvest Early Frost 2025 Fresh Frozen [GEOGRAPHIC_DATA] Early …" at bounding box center [708, 369] width 1416 height 739
click at [1296, 42] on div "Harvest log Done Harvest Early Frost 2025 Fresh Frozen [GEOGRAPHIC_DATA] Early …" at bounding box center [738, 366] width 1132 height 681
click at [1286, 39] on icon "button" at bounding box center [1288, 40] width 12 height 20
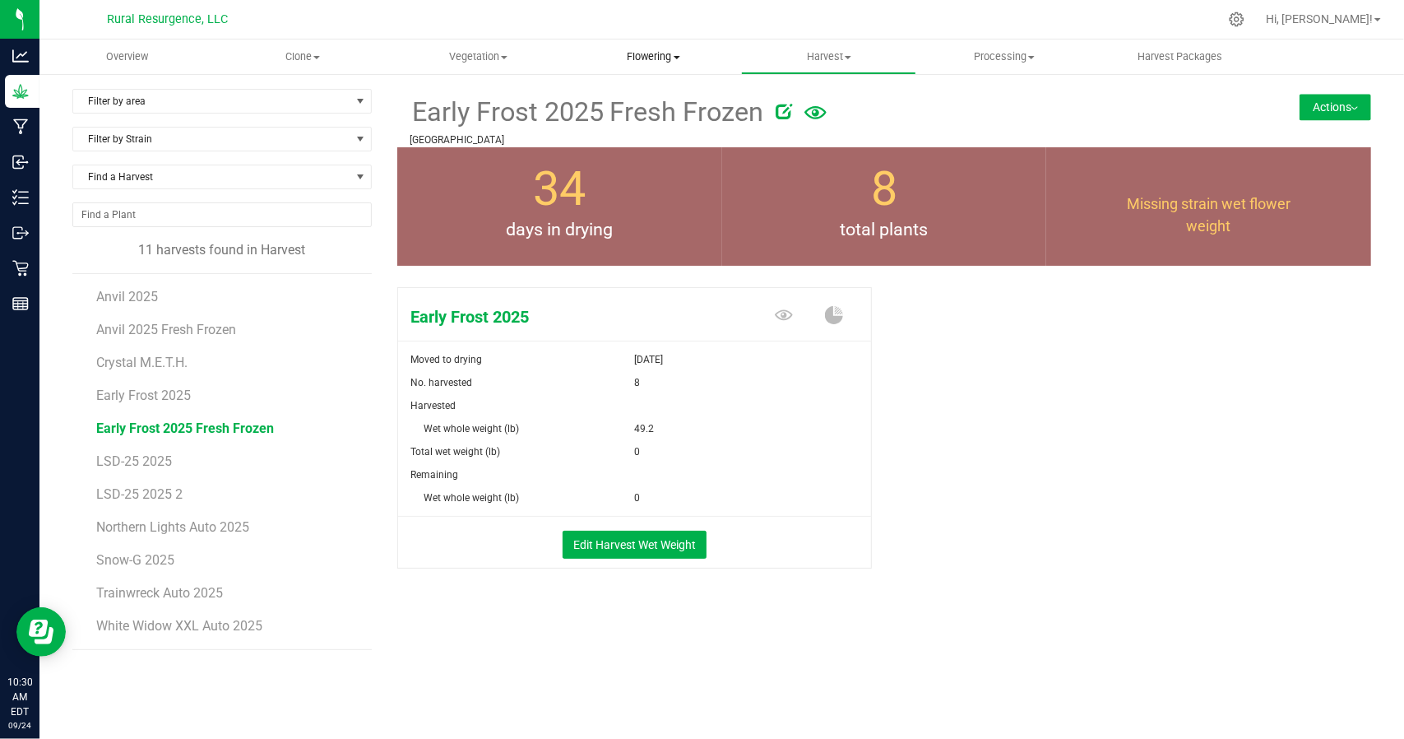
click at [683, 55] on span "Flowering" at bounding box center [654, 56] width 174 height 15
click at [620, 118] on span "Flowering groups" at bounding box center [634, 119] width 137 height 14
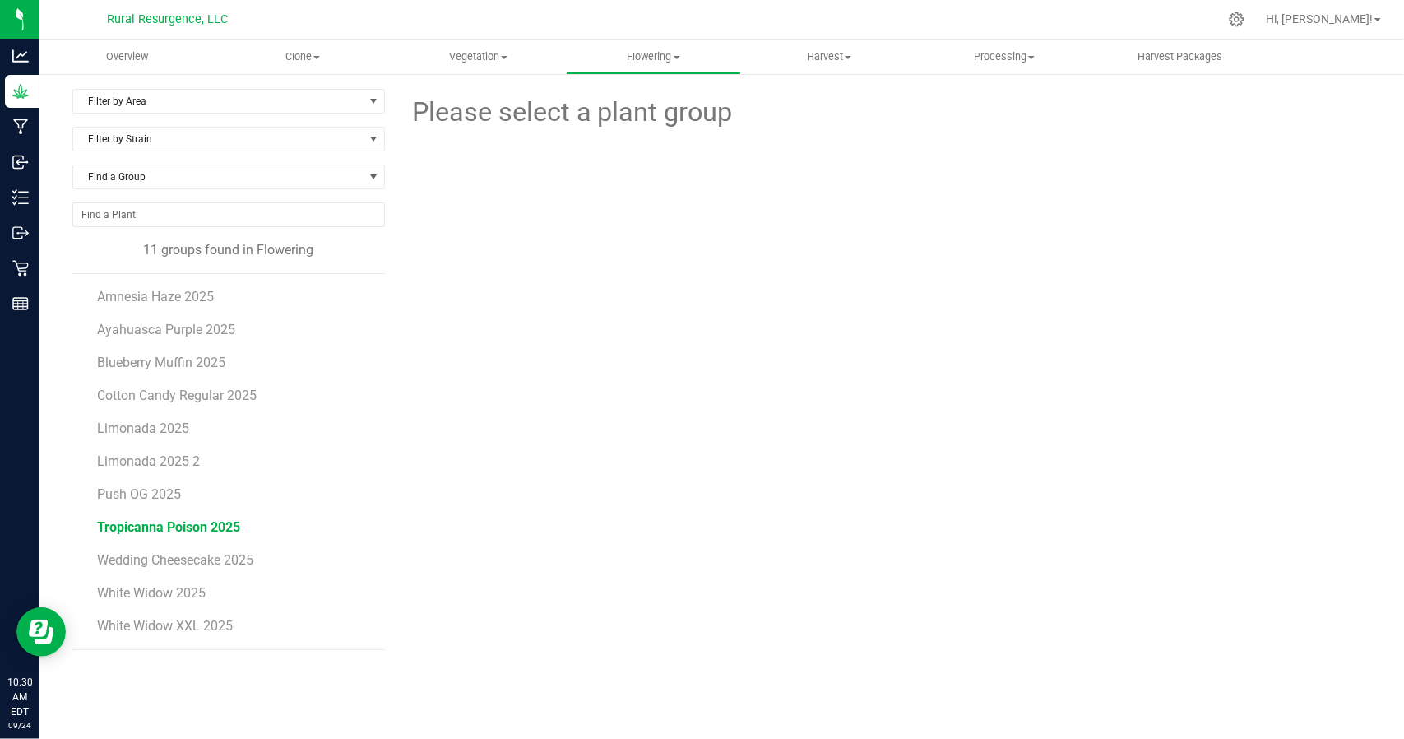
click at [145, 531] on span "Tropicanna Poison 2025" at bounding box center [168, 527] width 143 height 16
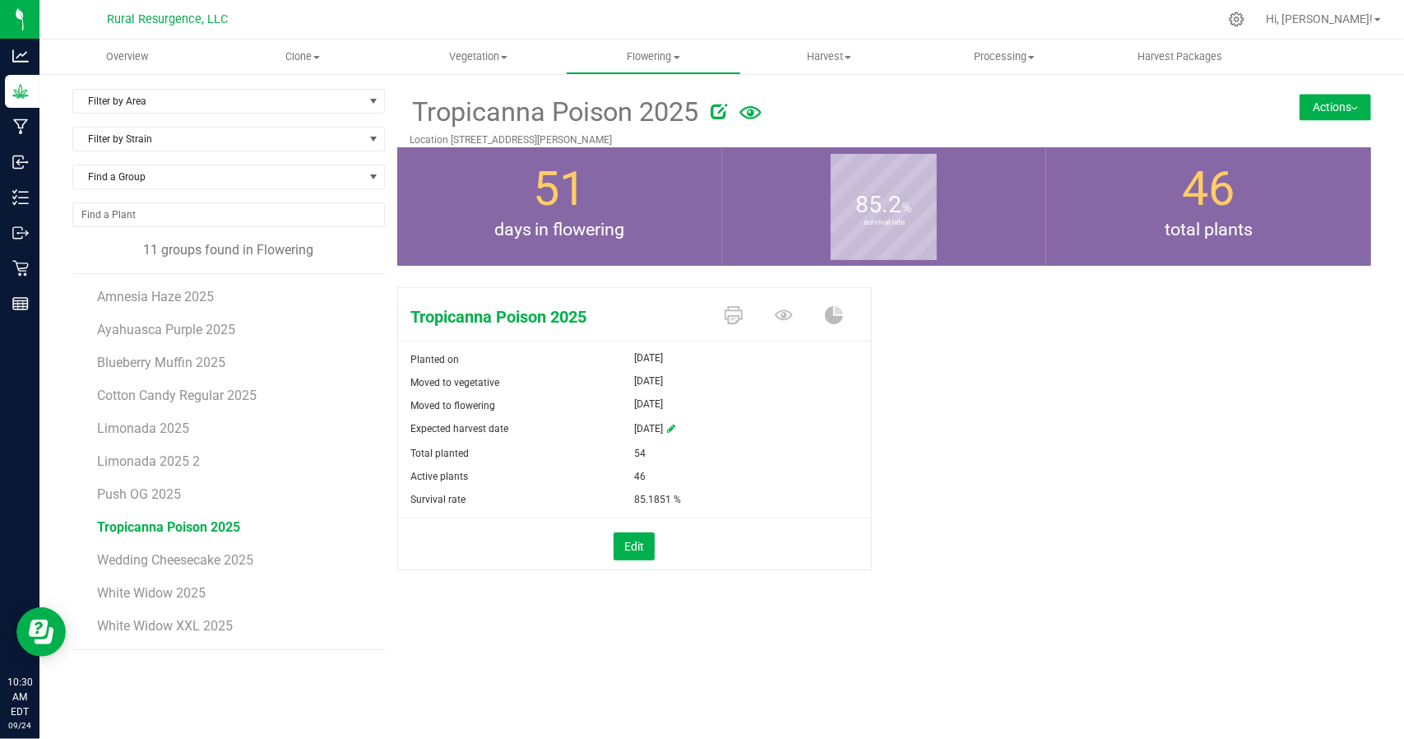
click at [1338, 111] on button "Actions" at bounding box center [1336, 107] width 72 height 26
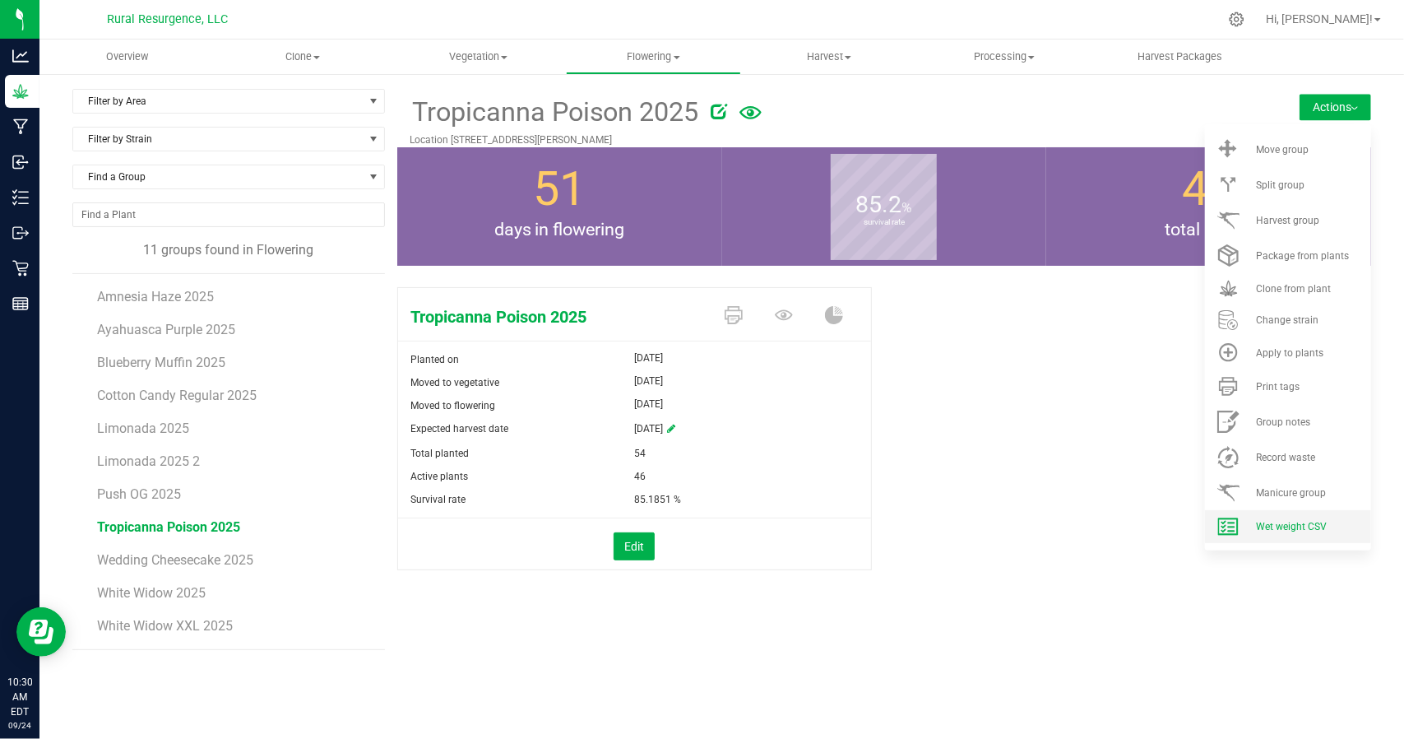
click at [1306, 536] on li "Wet weight CSV" at bounding box center [1288, 526] width 166 height 33
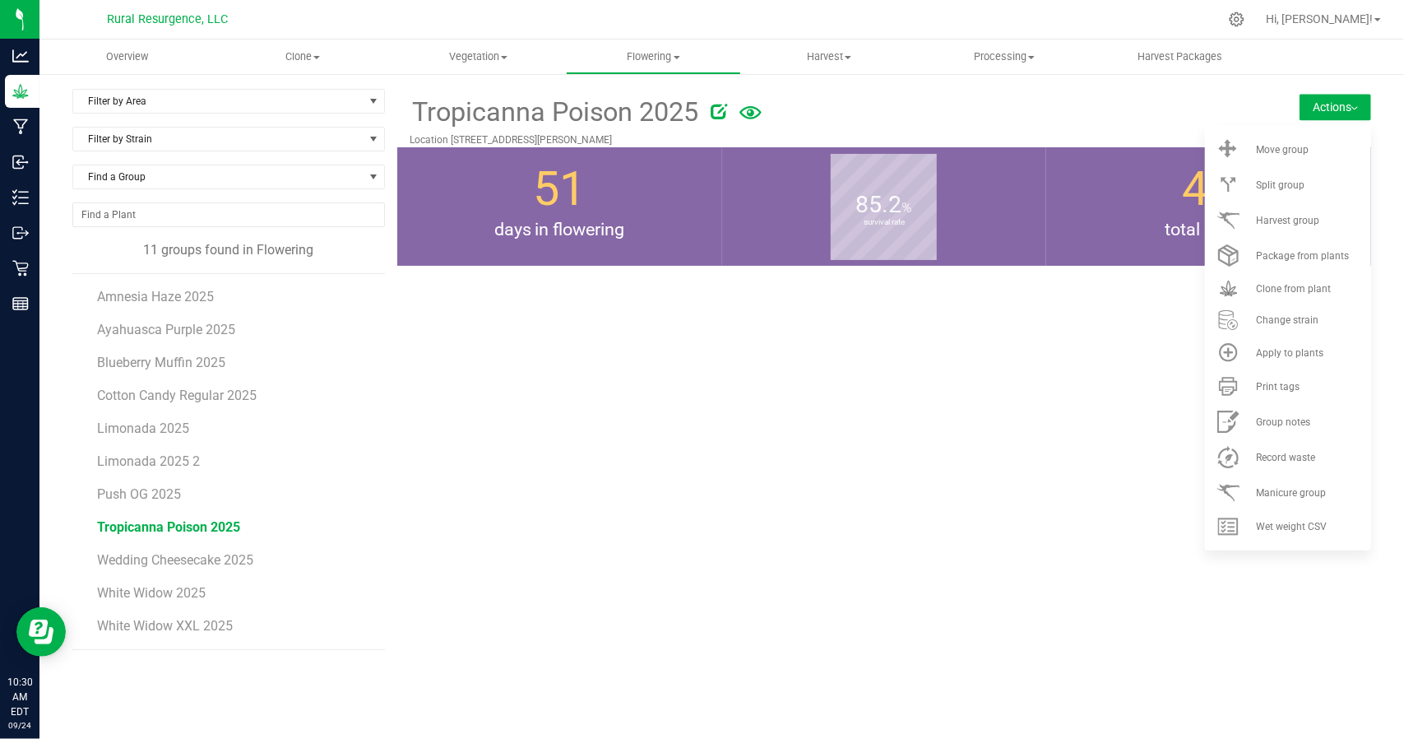
click at [208, 526] on span "Tropicanna Poison 2025" at bounding box center [168, 527] width 143 height 16
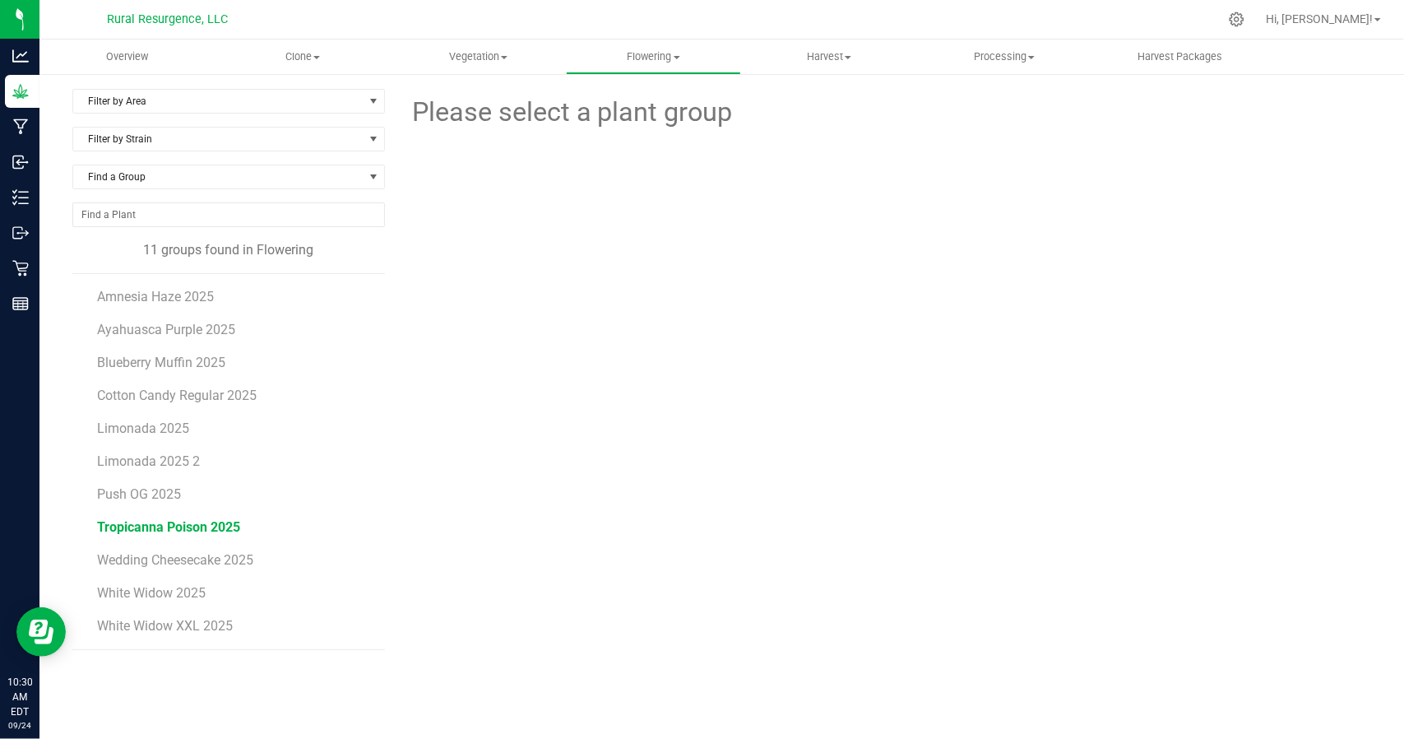
click at [176, 527] on span "Tropicanna Poison 2025" at bounding box center [168, 527] width 143 height 16
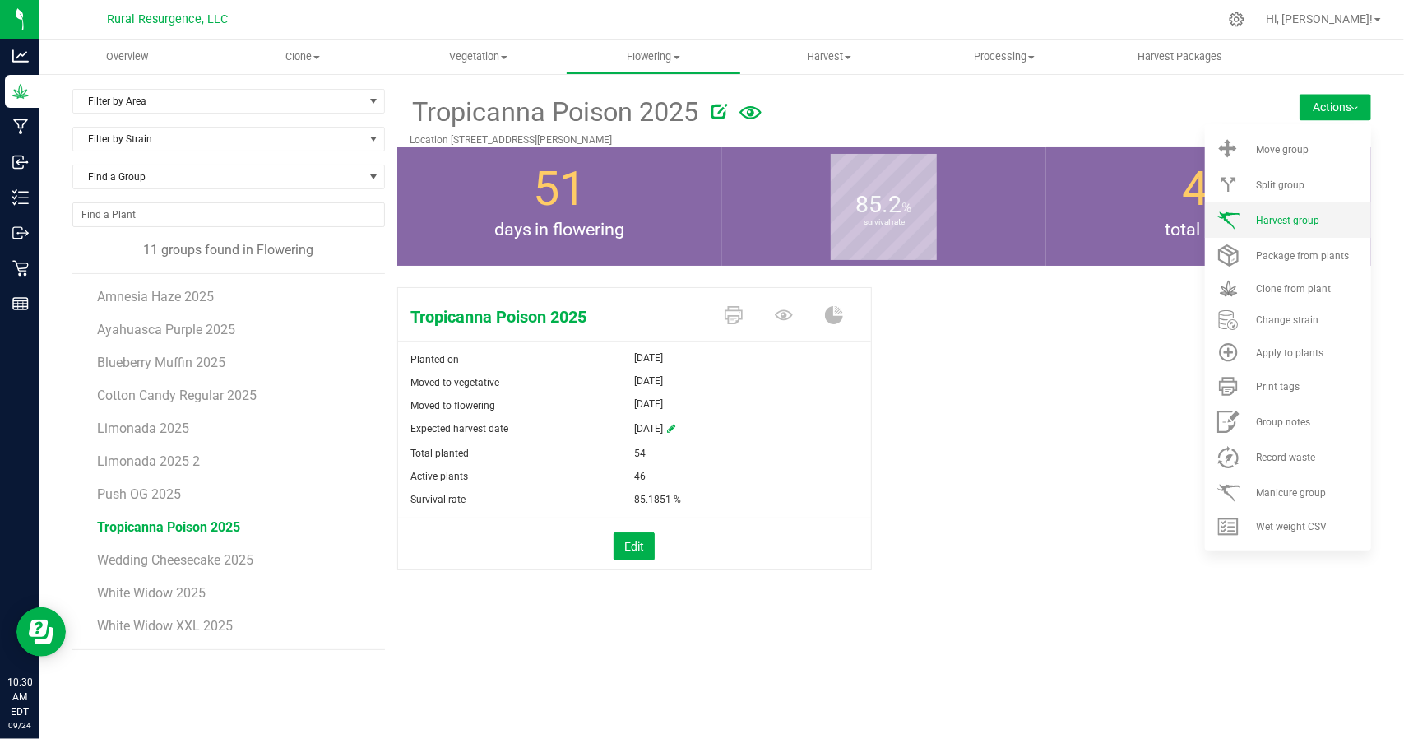
click at [1271, 223] on span "Harvest group" at bounding box center [1287, 221] width 63 height 12
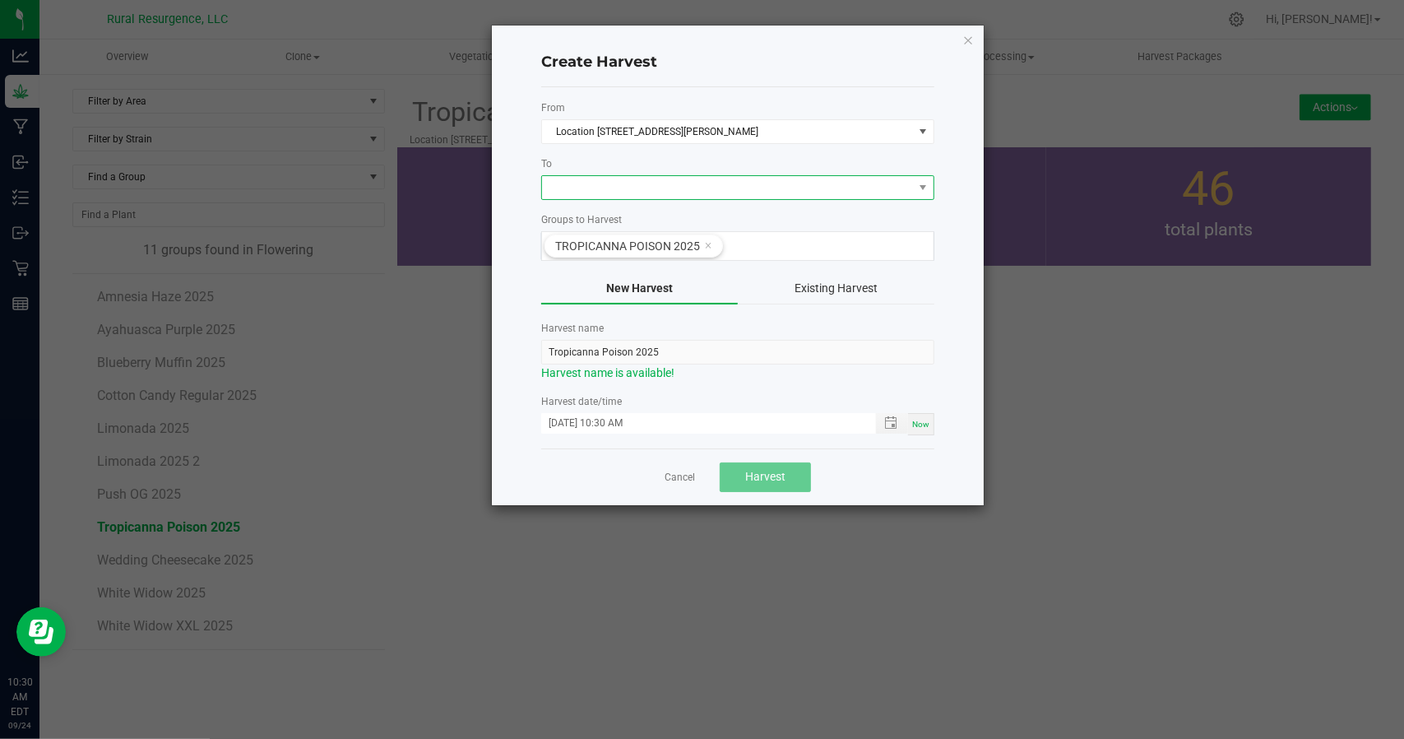
click at [656, 194] on span at bounding box center [727, 187] width 371 height 23
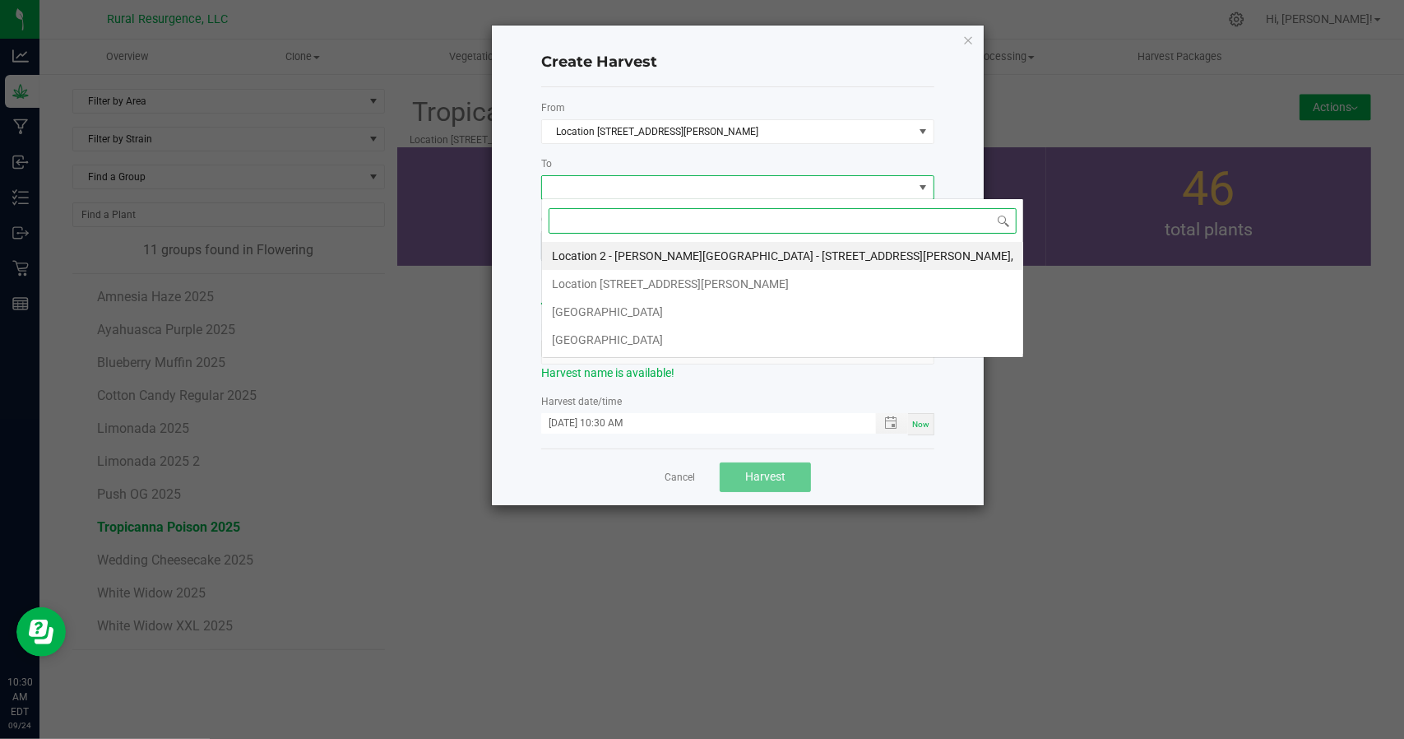
scroll to position [24, 393]
click at [625, 304] on li "[GEOGRAPHIC_DATA]" at bounding box center [782, 312] width 481 height 28
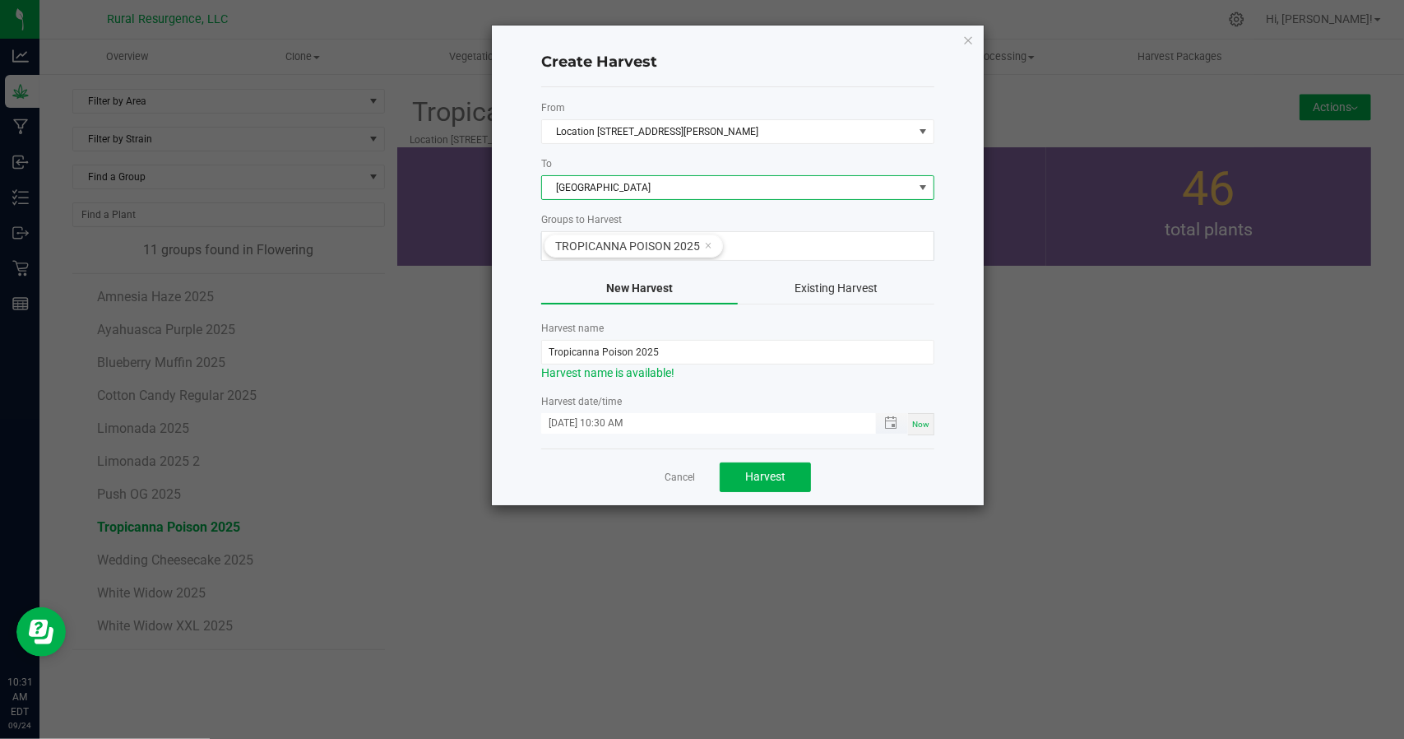
click at [688, 422] on input "[DATE] 10:30 AM" at bounding box center [700, 423] width 318 height 21
click at [879, 403] on label "Harvest date/time" at bounding box center [737, 401] width 393 height 15
click at [888, 413] on span "Toggle popup" at bounding box center [892, 423] width 32 height 21
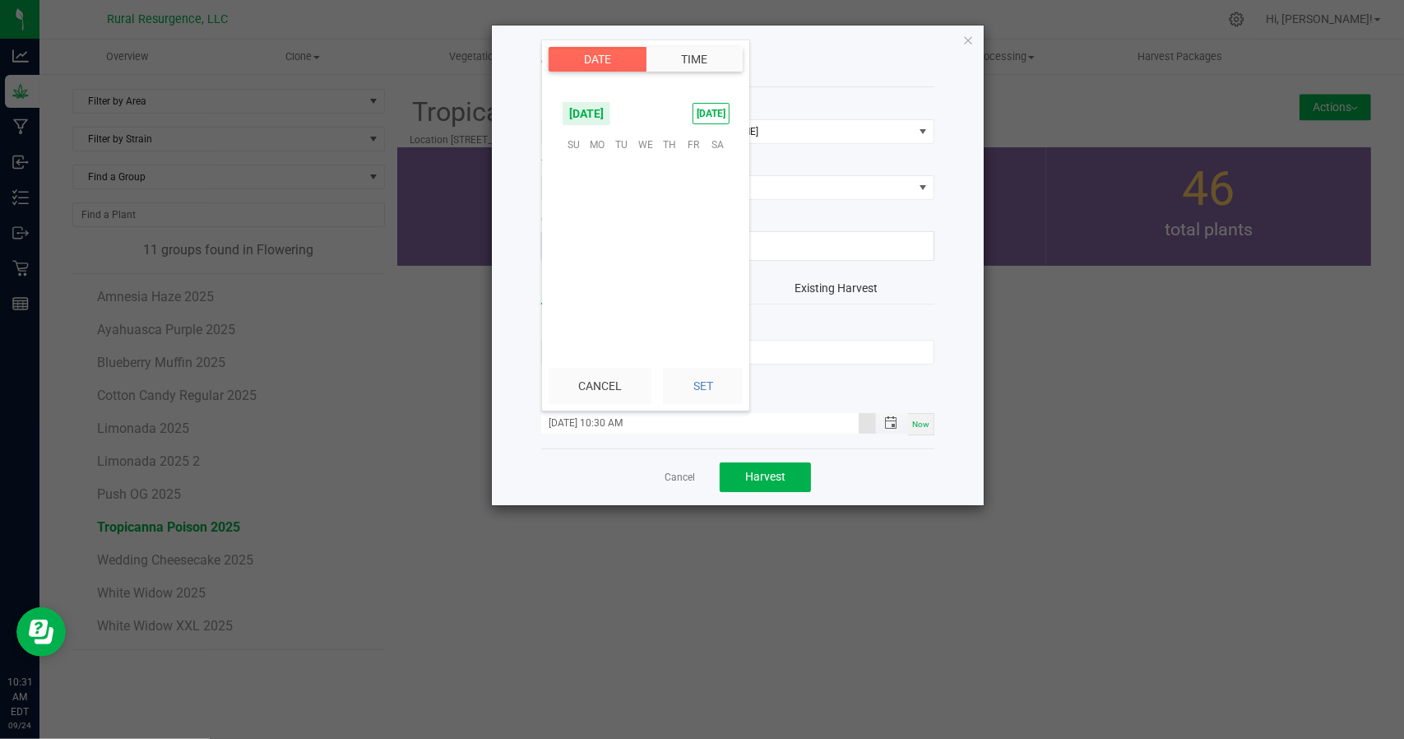
scroll to position [670, 0]
click at [693, 216] on span "19" at bounding box center [694, 221] width 24 height 26
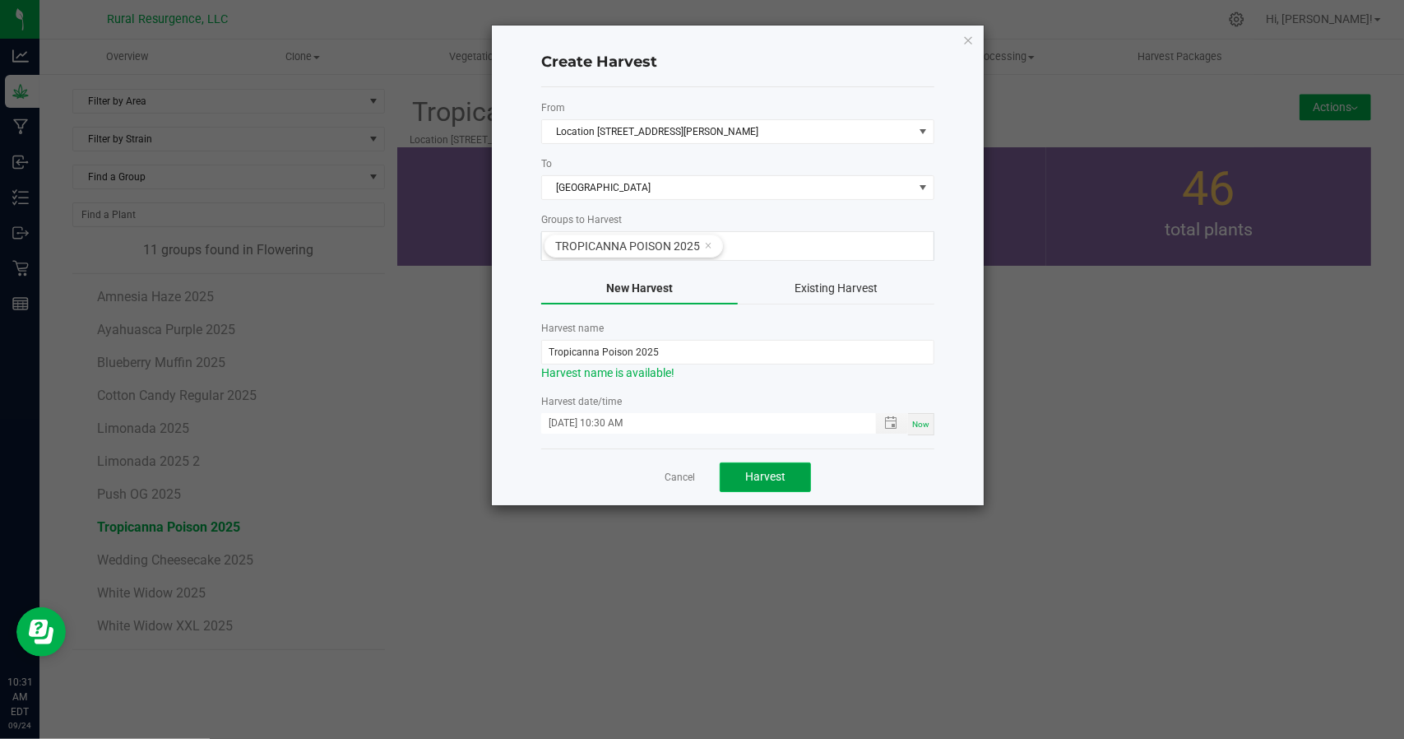
click at [762, 477] on span "Harvest" at bounding box center [765, 476] width 40 height 13
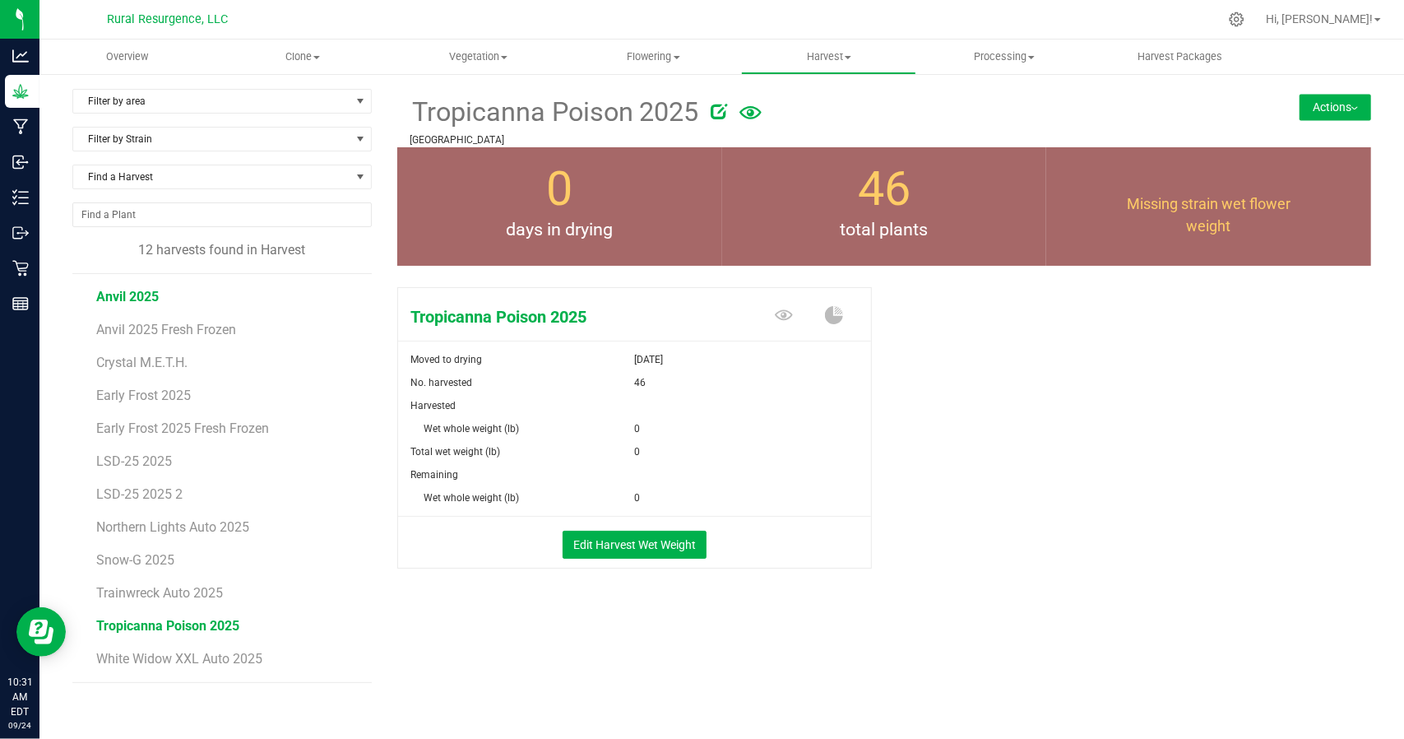
click at [132, 295] on span "Anvil 2025" at bounding box center [127, 297] width 63 height 16
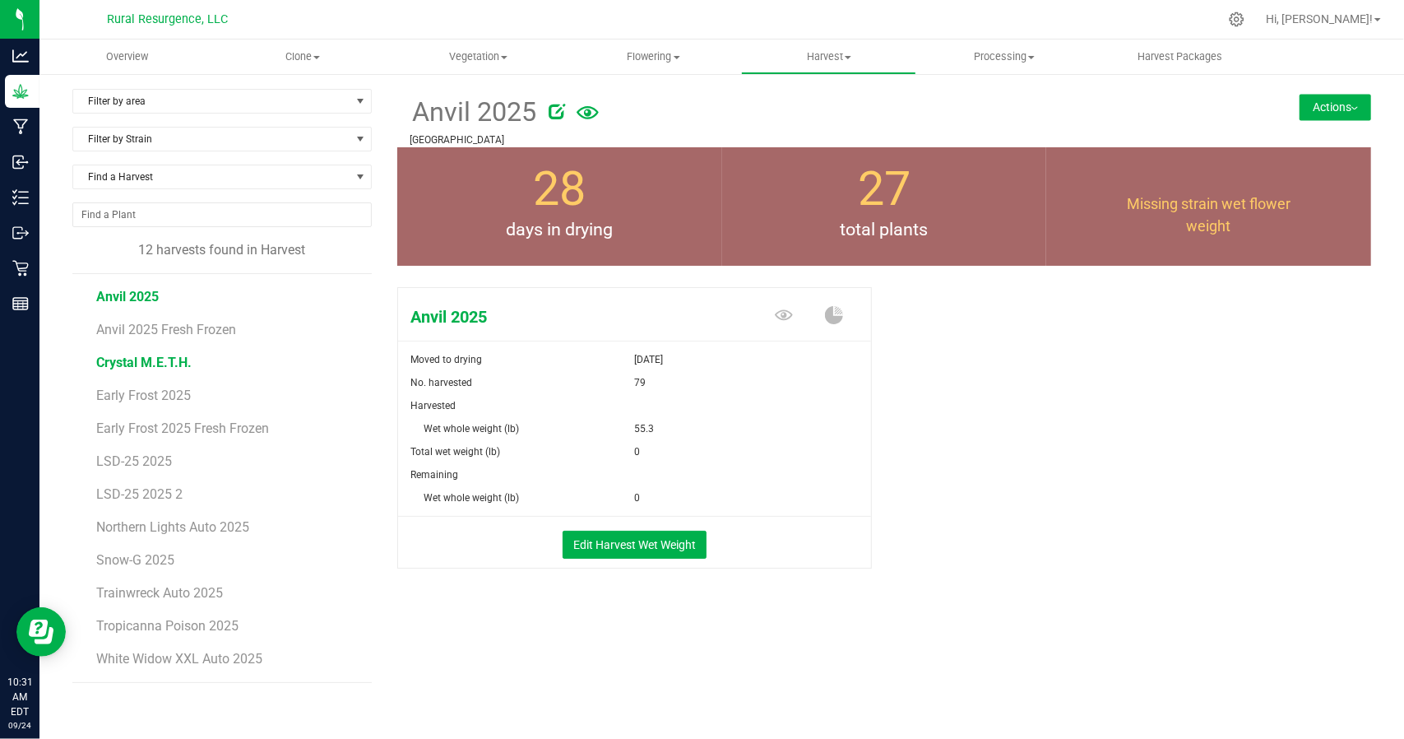
click at [140, 357] on span "Crystal M.E.T.H." at bounding box center [143, 363] width 95 height 16
click at [138, 392] on span "Early Frost 2025" at bounding box center [144, 395] width 96 height 16
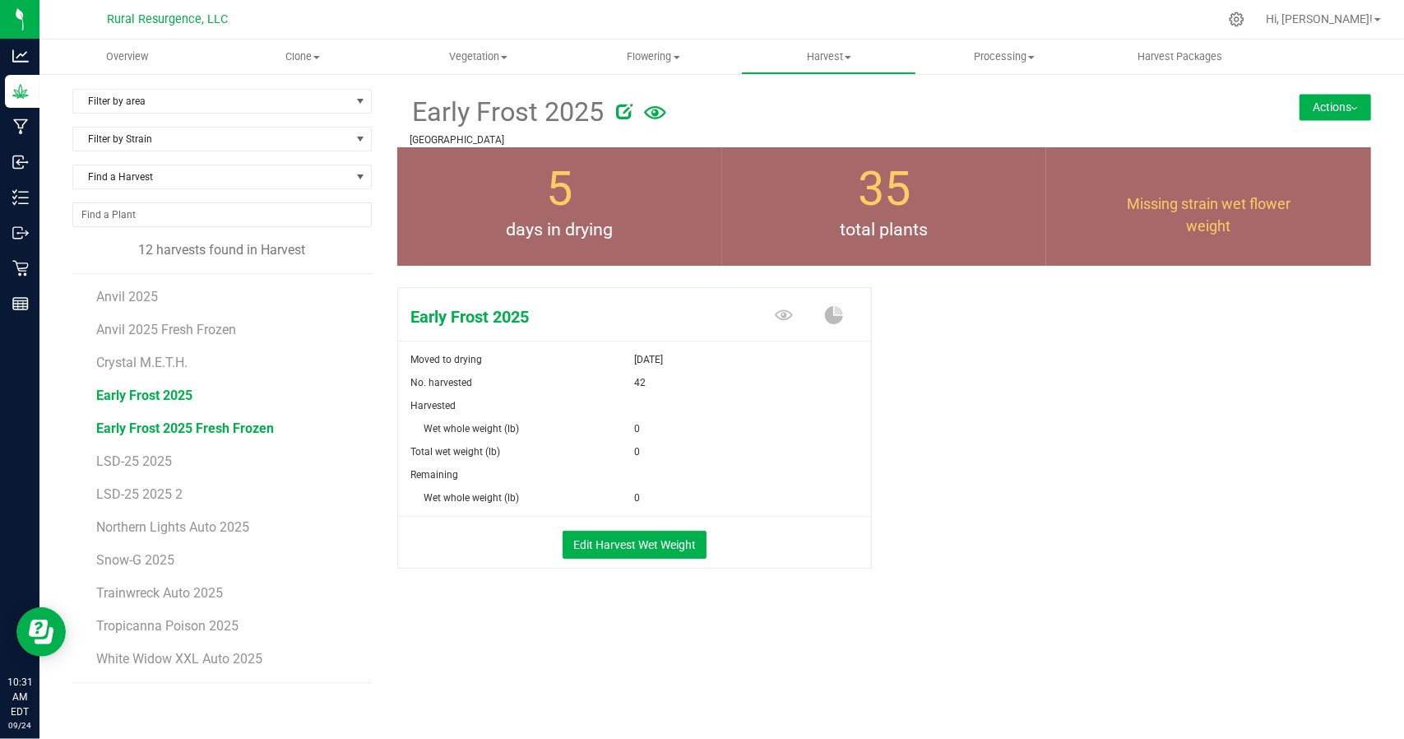
click at [141, 424] on span "Early Frost 2025 Fresh Frozen" at bounding box center [185, 428] width 178 height 16
click at [140, 471] on li "LSD-25 2025 2" at bounding box center [227, 487] width 263 height 33
click at [140, 466] on span "LSD-25 2025" at bounding box center [134, 461] width 77 height 16
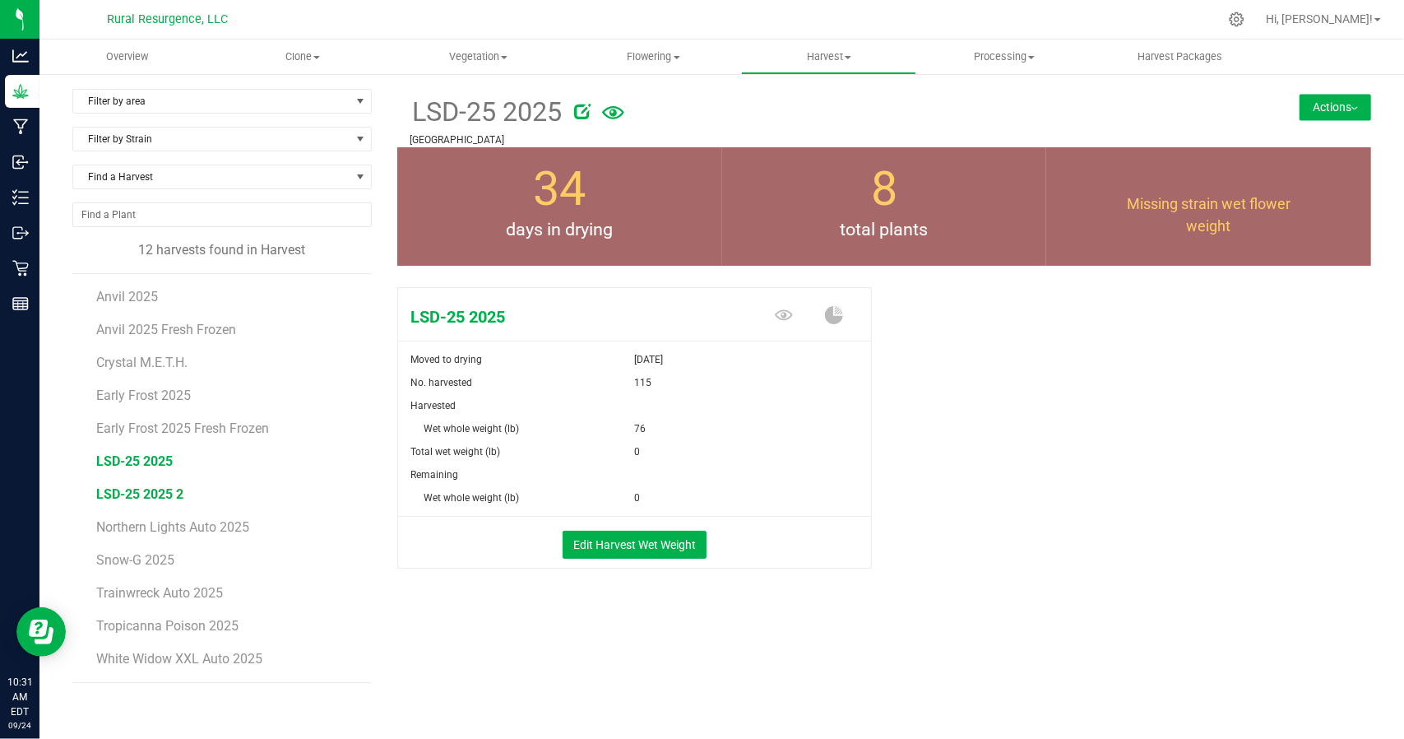
click at [143, 486] on span "LSD-25 2025 2" at bounding box center [139, 494] width 87 height 16
click at [143, 526] on span "Northern Lights Auto 2025" at bounding box center [174, 527] width 156 height 16
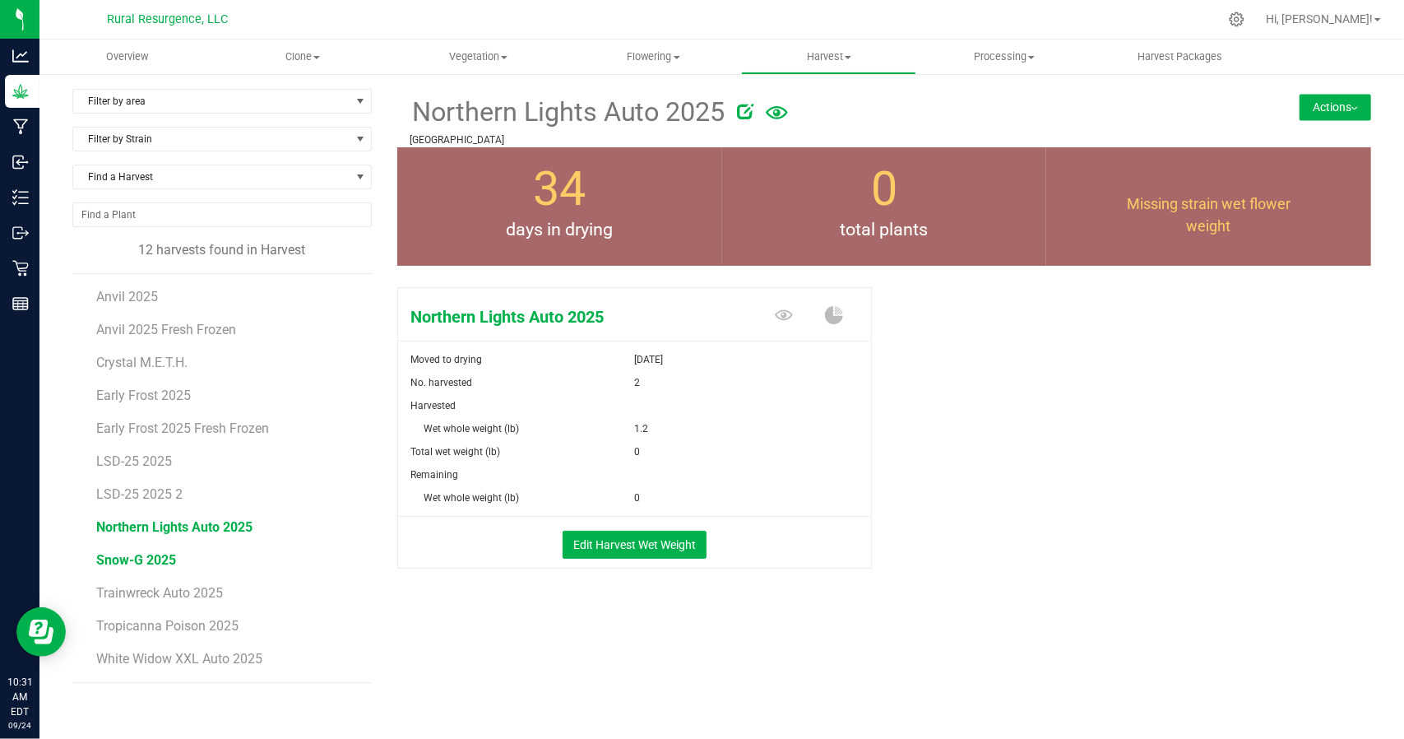
click at [144, 555] on span "Snow-G 2025" at bounding box center [136, 560] width 80 height 16
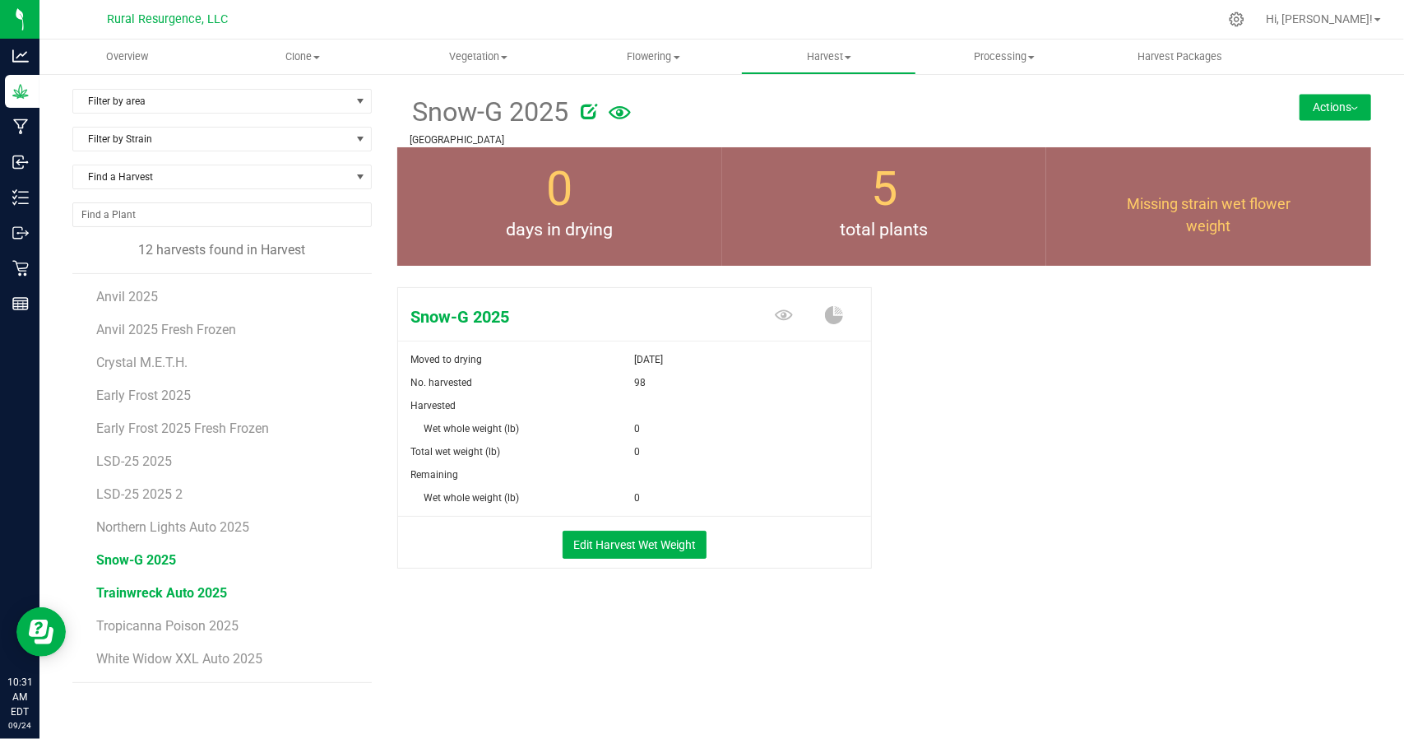
click at [137, 593] on span "Trainwreck Auto 2025" at bounding box center [161, 593] width 131 height 16
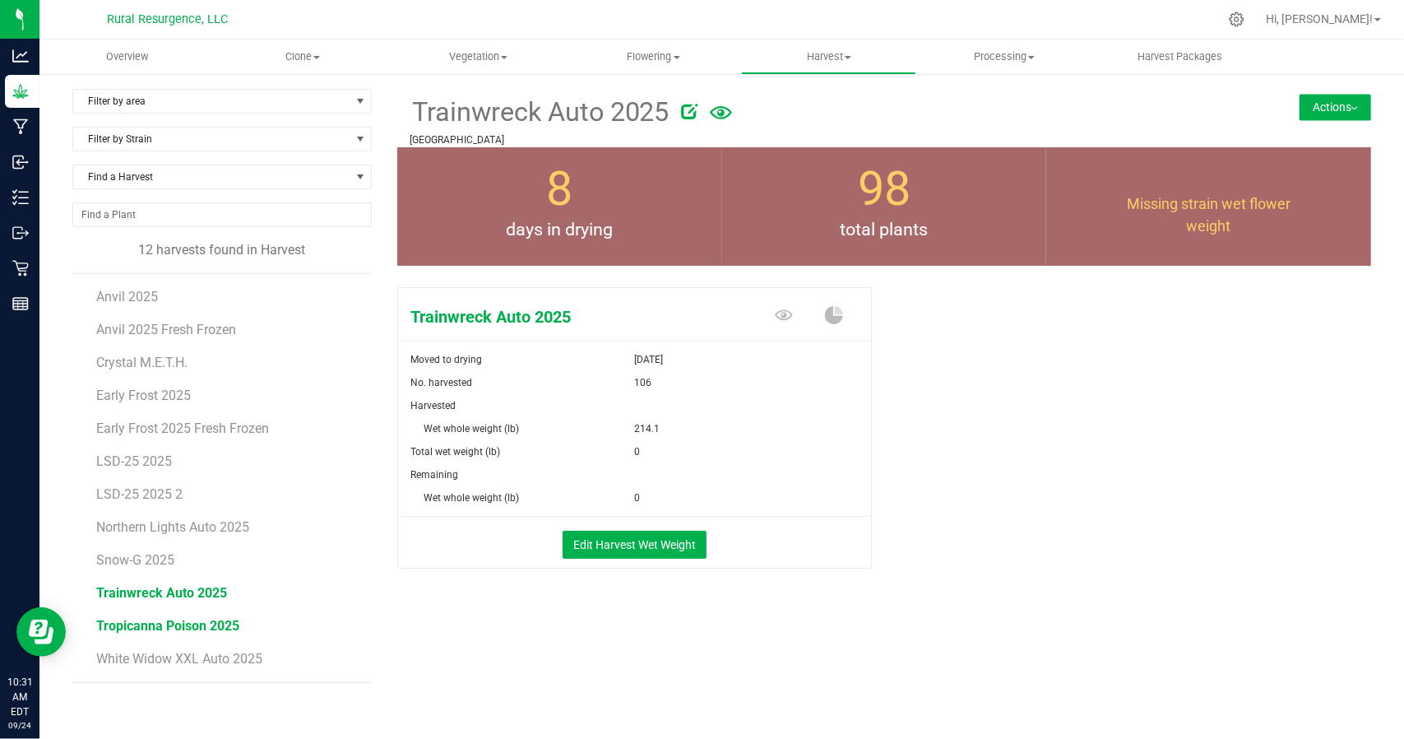
click at [145, 624] on span "Tropicanna Poison 2025" at bounding box center [167, 626] width 143 height 16
click at [135, 560] on span "Snow-G 2025" at bounding box center [136, 560] width 80 height 16
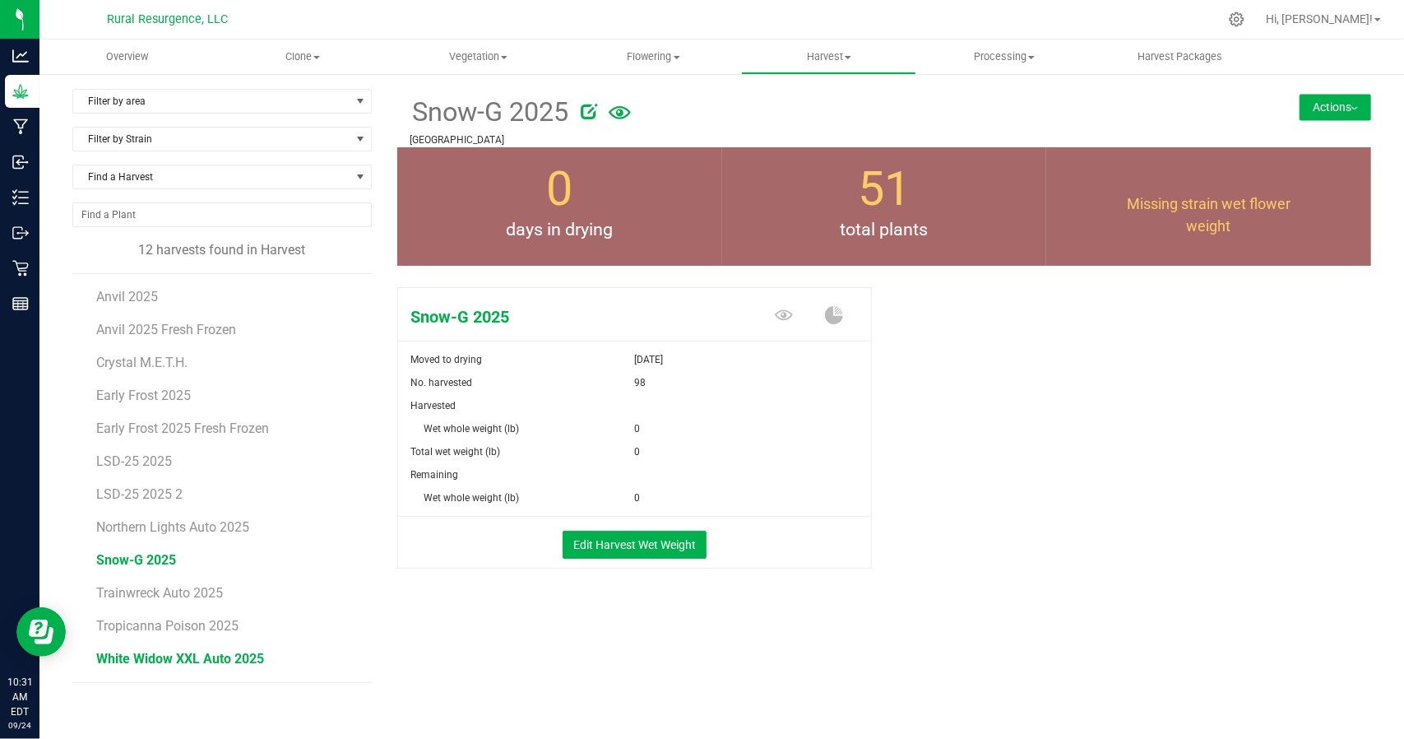
click at [151, 661] on span "White Widow XXL Auto 2025" at bounding box center [180, 659] width 168 height 16
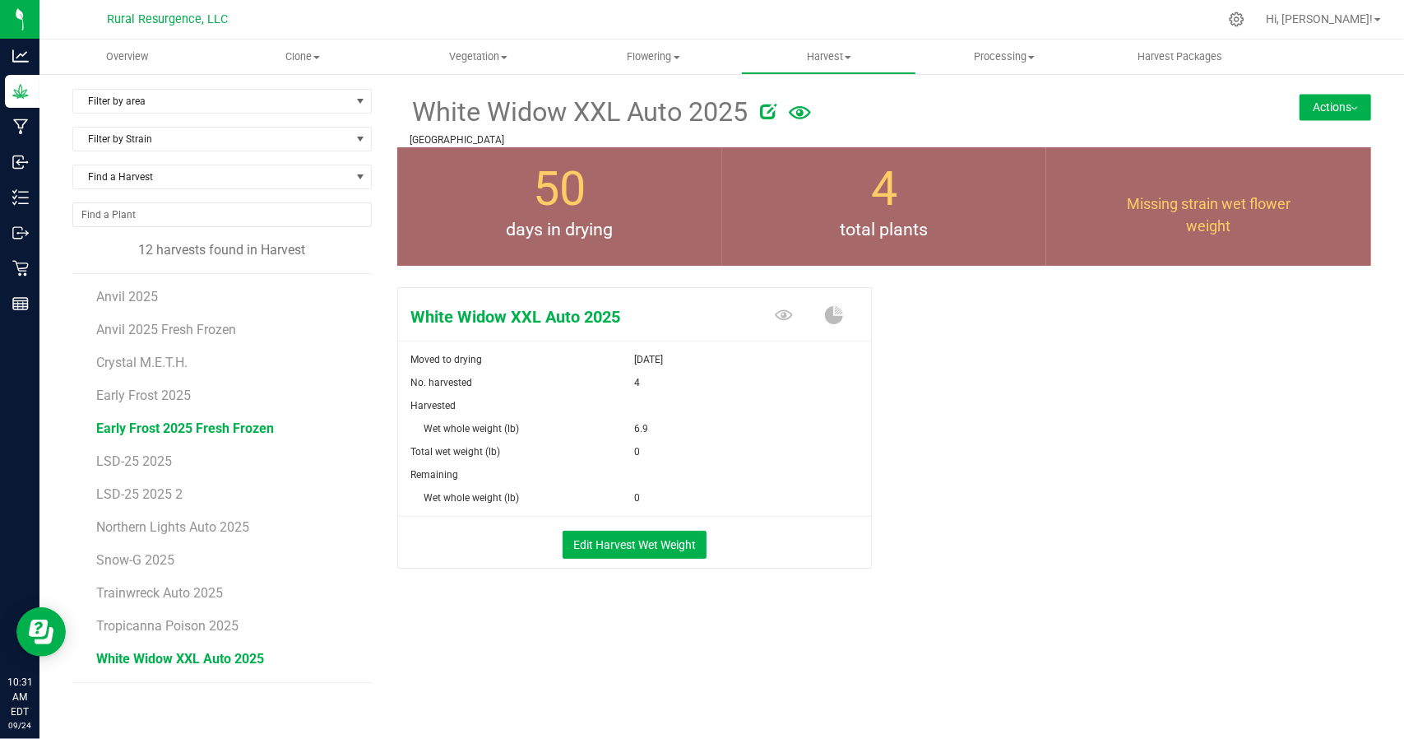
click at [145, 425] on span "Early Frost 2025 Fresh Frozen" at bounding box center [185, 428] width 178 height 16
click at [128, 389] on span "Early Frost 2025" at bounding box center [144, 395] width 96 height 16
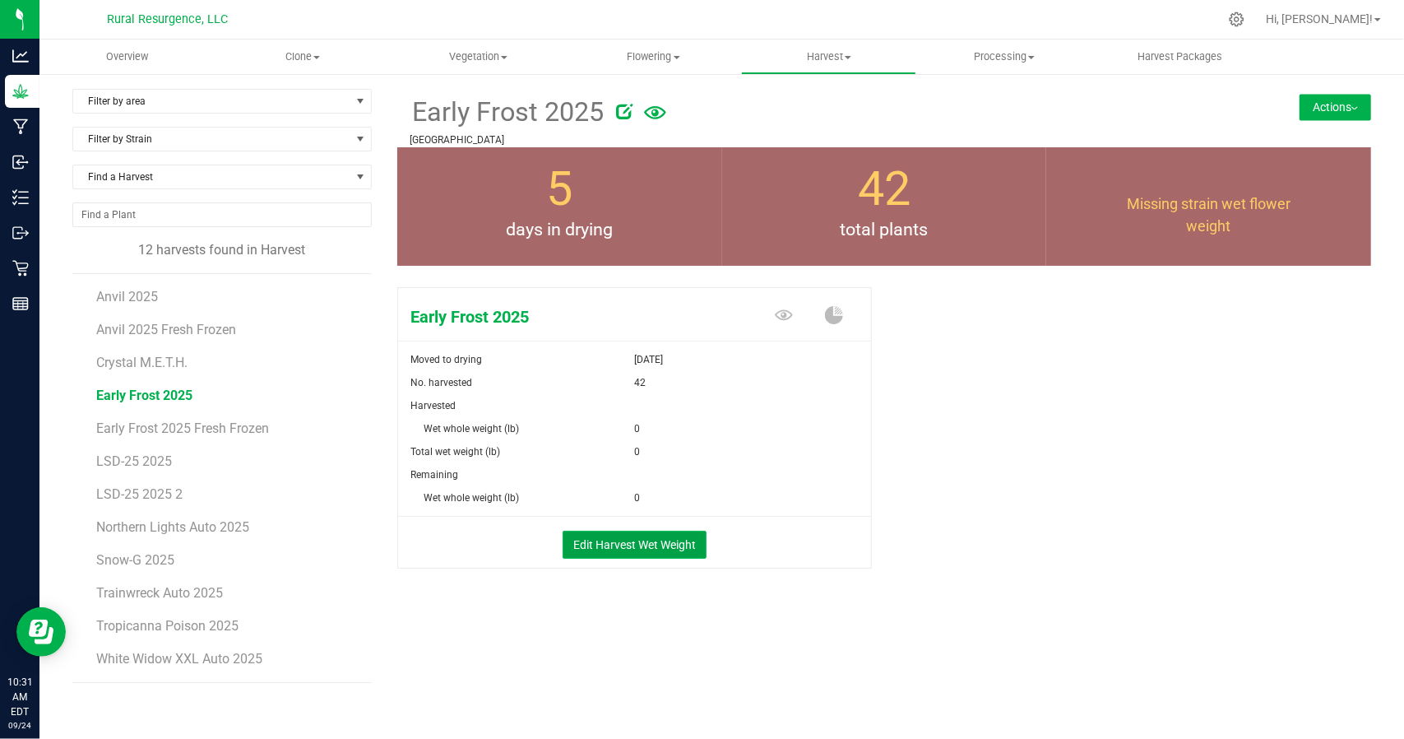
click at [670, 537] on button "Edit Harvest Wet Weight" at bounding box center [635, 545] width 144 height 28
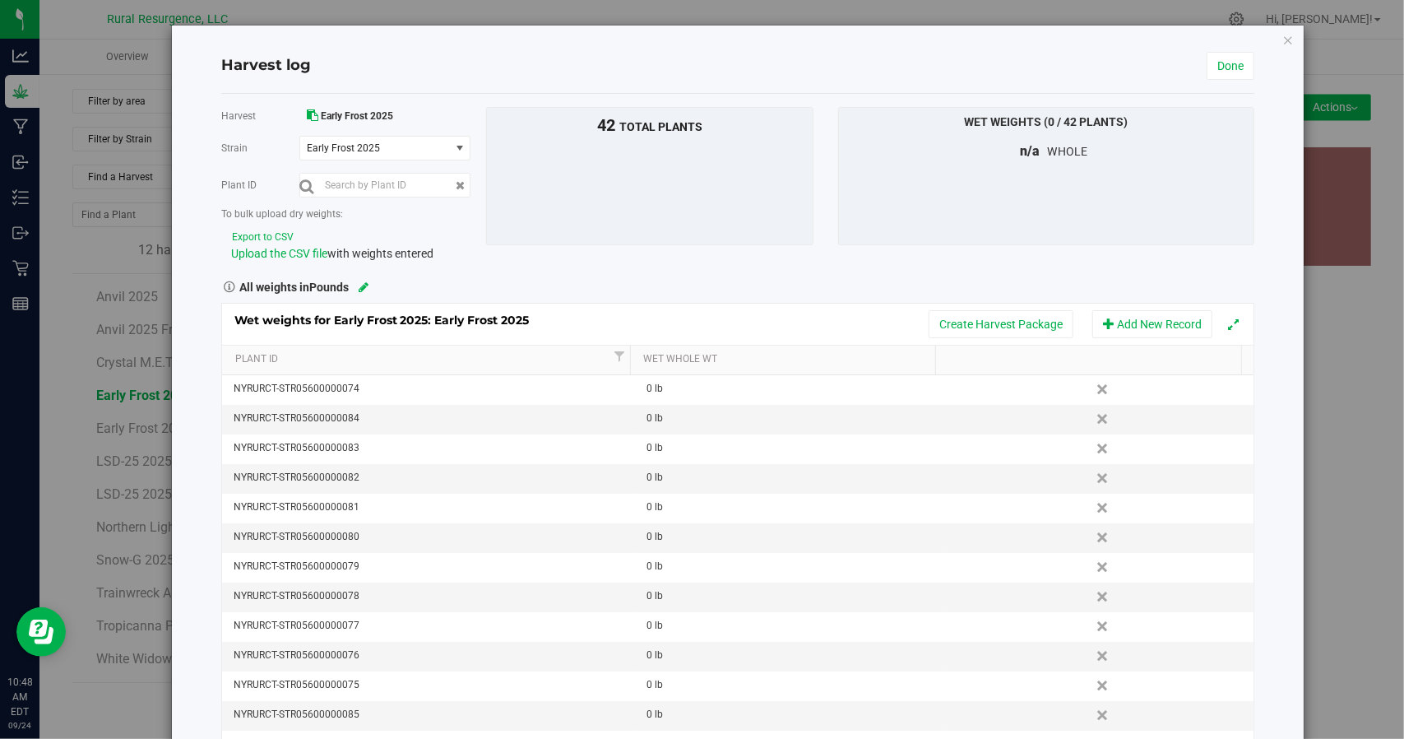
click at [270, 230] on button "Export to CSV" at bounding box center [262, 238] width 63 height 16
click at [1282, 44] on icon "button" at bounding box center [1288, 40] width 12 height 20
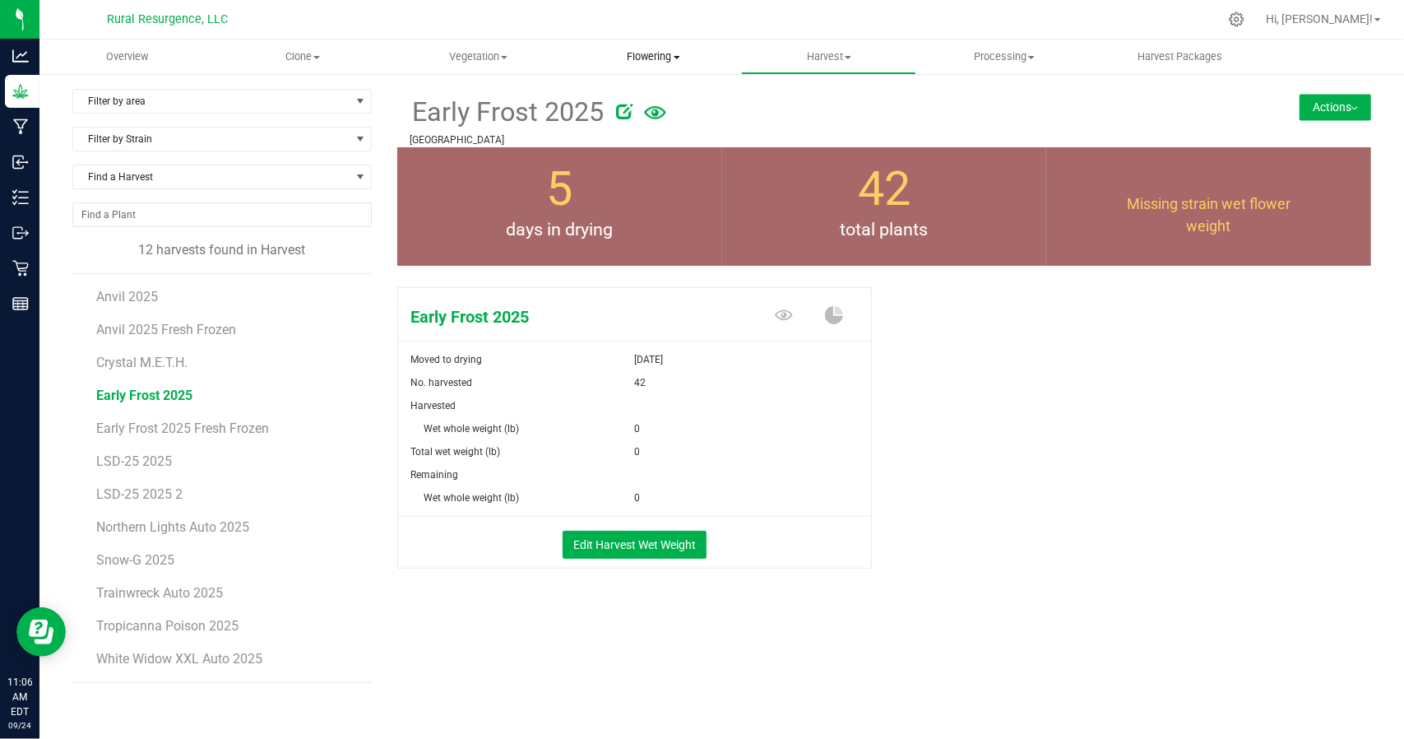
click at [656, 63] on span "Flowering" at bounding box center [654, 56] width 174 height 15
click at [838, 54] on span "Harvest" at bounding box center [829, 56] width 174 height 15
click at [630, 57] on span "Flowering" at bounding box center [654, 56] width 174 height 15
click at [836, 53] on span "Harvest" at bounding box center [829, 56] width 174 height 15
click at [151, 555] on span "Snow-G 2025" at bounding box center [136, 560] width 80 height 16
